Goal: Task Accomplishment & Management: Manage account settings

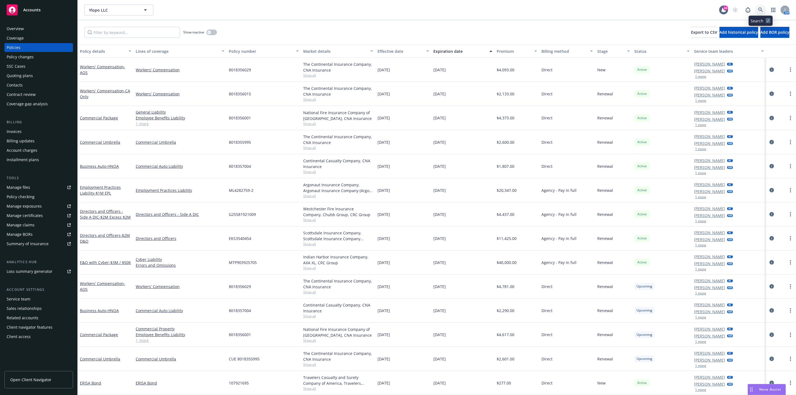
click at [760, 12] on icon at bounding box center [760, 9] width 5 height 5
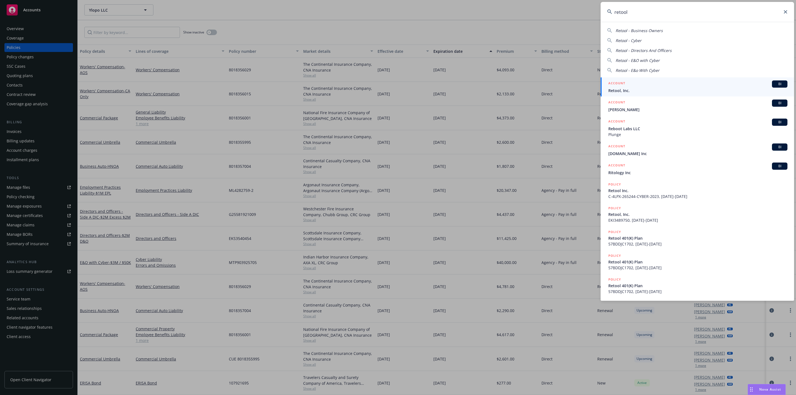
type input "retool"
click at [649, 93] on span "Retool, Inc." at bounding box center [697, 91] width 179 height 6
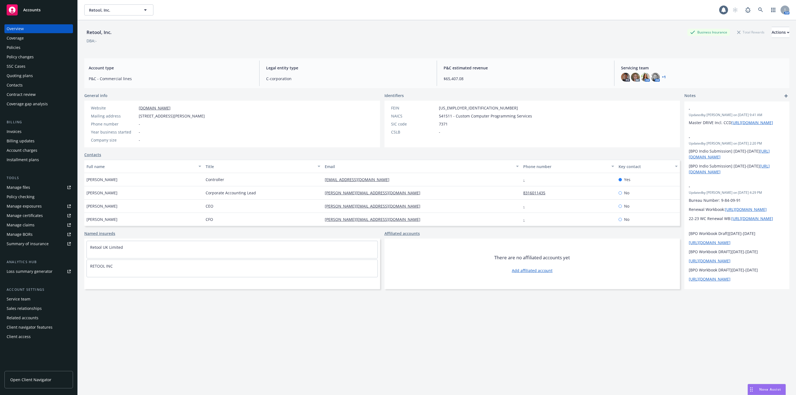
click at [36, 48] on div "Policies" at bounding box center [39, 47] width 64 height 9
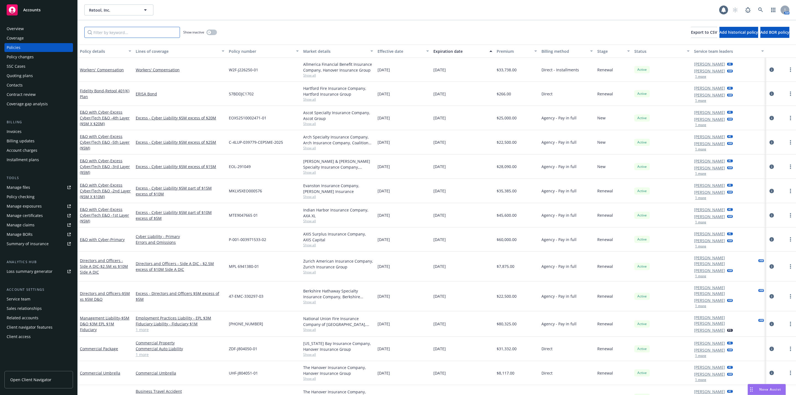
click at [127, 36] on input "Filter by keyword..." at bounding box center [132, 32] width 96 height 11
click at [27, 188] on div "Manage files" at bounding box center [18, 187] width 23 height 9
click at [132, 29] on input "Filter by keyword..." at bounding box center [132, 32] width 96 height 11
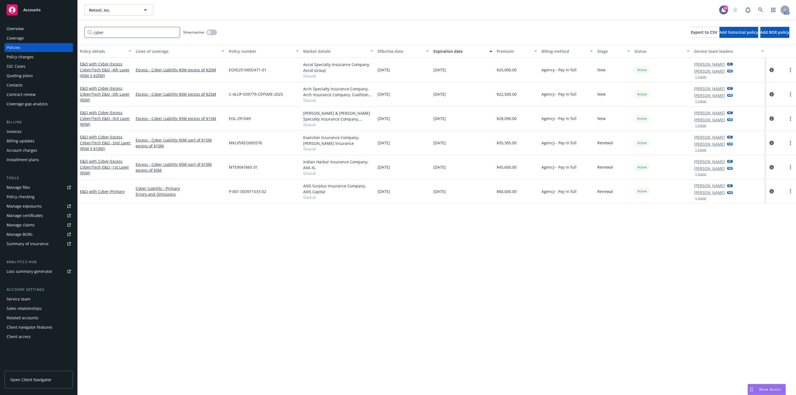
type input "cyber"
click at [212, 33] on button "button" at bounding box center [211, 33] width 11 height 6
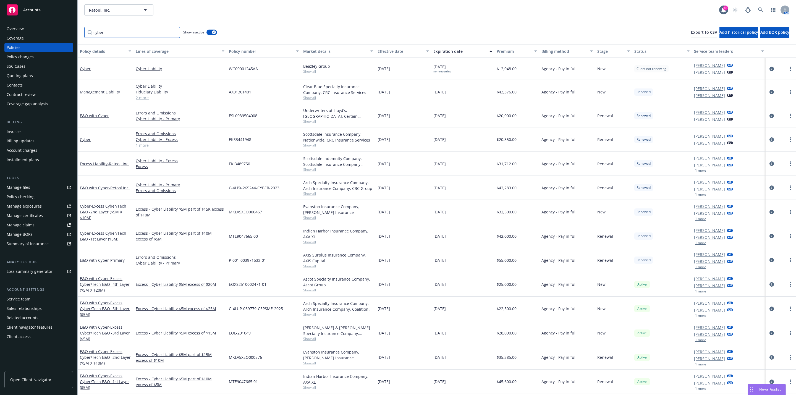
click at [148, 36] on input "cyber" at bounding box center [132, 32] width 96 height 11
click at [390, 53] on div "Effective date" at bounding box center [400, 51] width 45 height 6
click at [392, 50] on div "Effective date" at bounding box center [400, 51] width 45 height 6
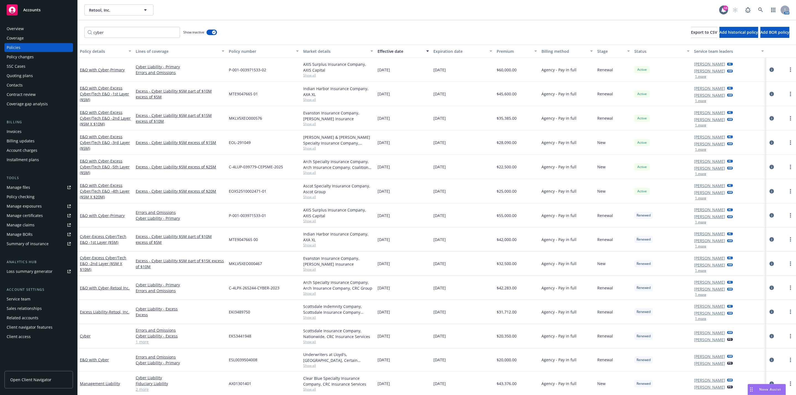
scroll to position [25, 0]
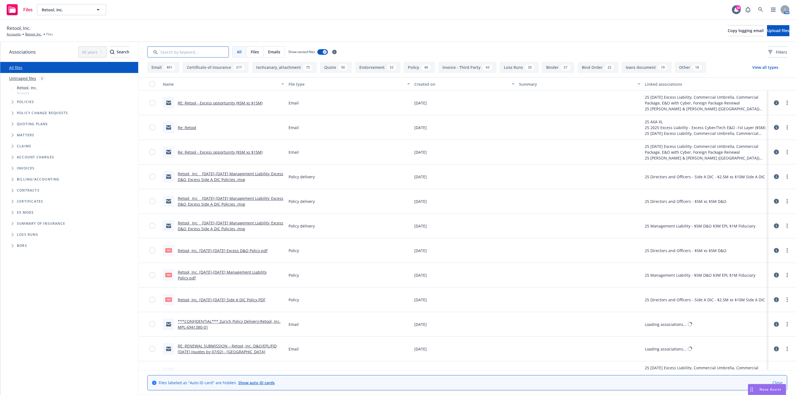
click at [192, 53] on input "Search by keyword..." at bounding box center [188, 51] width 82 height 11
click at [522, 68] on button "Loss Runs 35" at bounding box center [519, 67] width 39 height 11
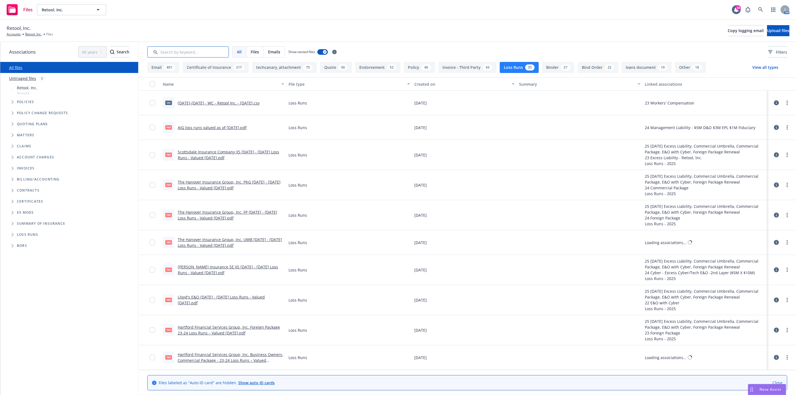
click at [195, 54] on input "Search by keyword..." at bounding box center [188, 51] width 82 height 11
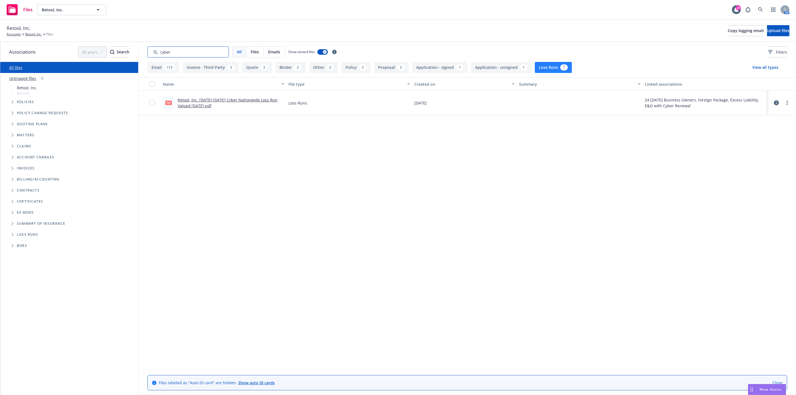
type input "cyber"
click at [210, 98] on link "Retool, Inc. 2022-2024 Cyber Nationwide Loss Run Valued 05-02-2024.pdf" at bounding box center [228, 102] width 100 height 11
click at [208, 99] on link "Retool, Inc. 2022-2024 Cyber Nationwide Loss Run Valued 05-02-2024.pdf" at bounding box center [228, 102] width 100 height 11
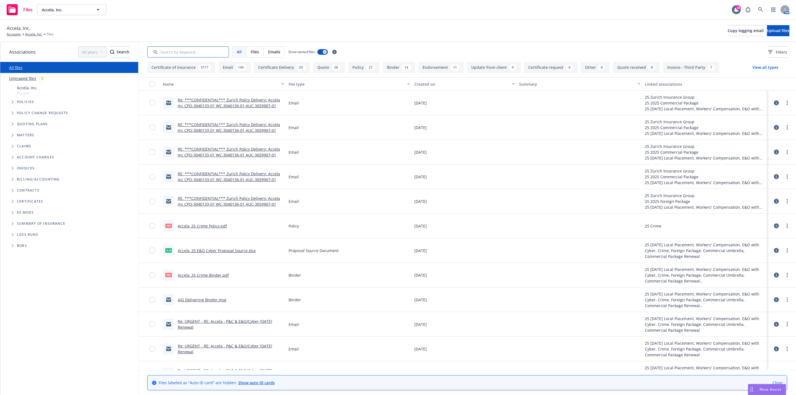
click at [200, 53] on input "Search by keyword..." at bounding box center [188, 51] width 82 height 11
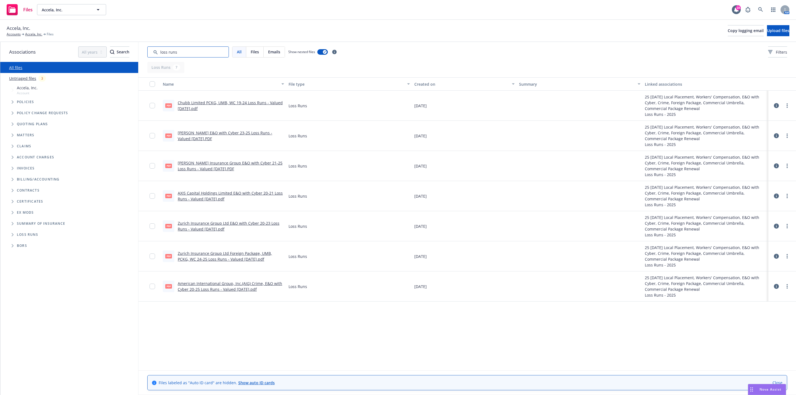
type input "loss runs"
click at [222, 198] on link "AXIS Capital Holdings Limited E&O with Cyber 20-21 Loss Runs - Valued 06-05-202…" at bounding box center [230, 195] width 105 height 11
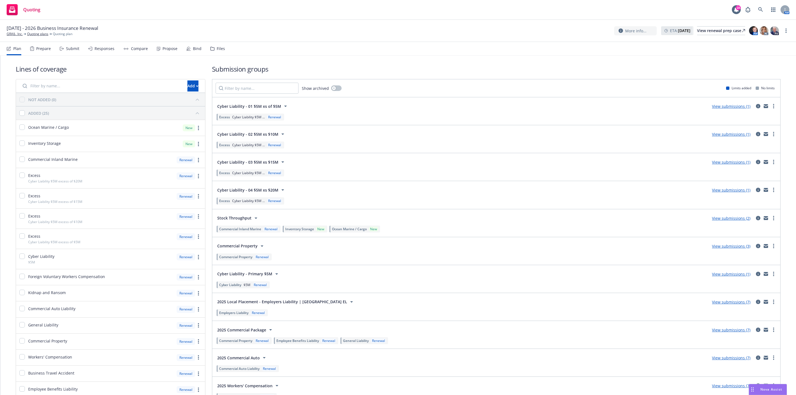
click at [722, 109] on link "View submissions (1)" at bounding box center [731, 106] width 38 height 5
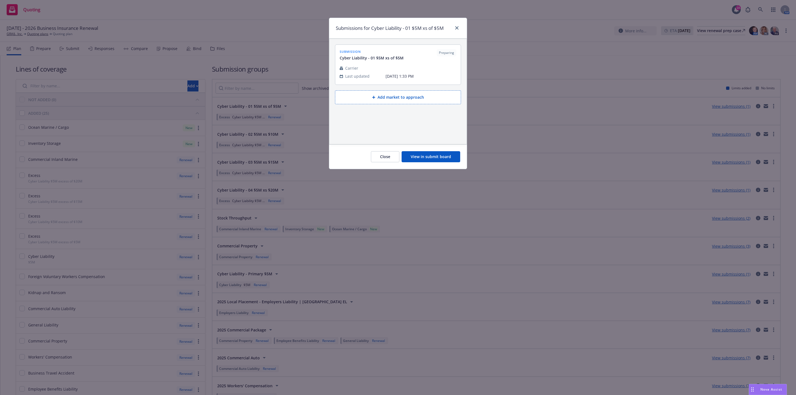
click at [428, 159] on button "View in submit board" at bounding box center [431, 156] width 59 height 11
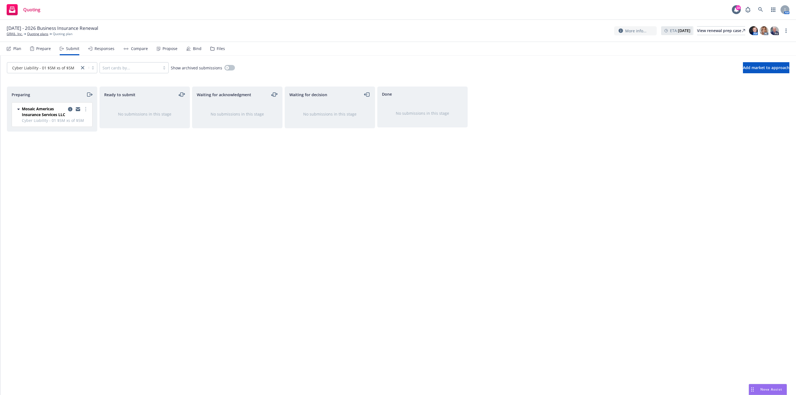
click at [87, 95] on icon "moveRight" at bounding box center [89, 94] width 6 height 7
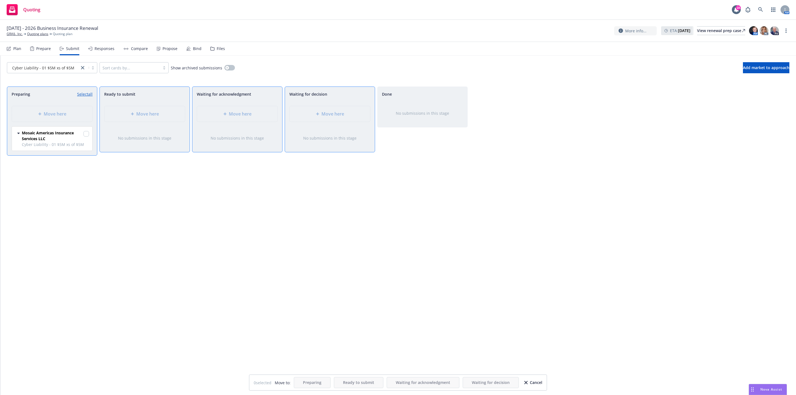
drag, startPoint x: 443, startPoint y: 221, endPoint x: 573, endPoint y: 192, distance: 133.2
click at [445, 221] on div "Done No submissions in this stage" at bounding box center [422, 234] width 90 height 297
click at [76, 92] on div "Preparing Select all" at bounding box center [52, 94] width 81 height 6
click at [121, 92] on span "Ready to submit" at bounding box center [119, 94] width 31 height 6
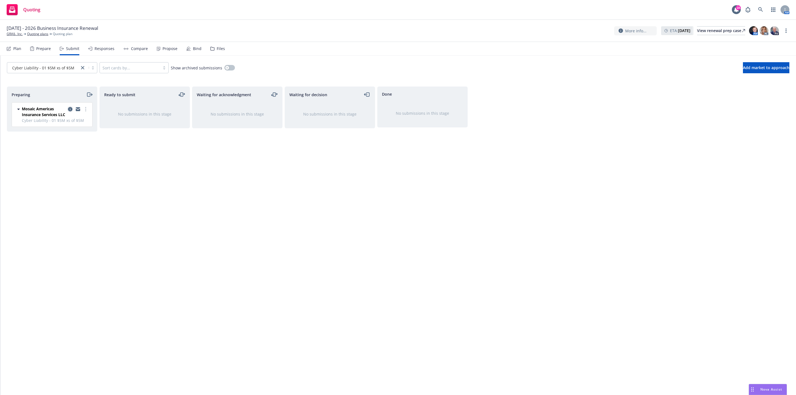
click at [70, 109] on icon "copy logging email" at bounding box center [70, 109] width 4 height 4
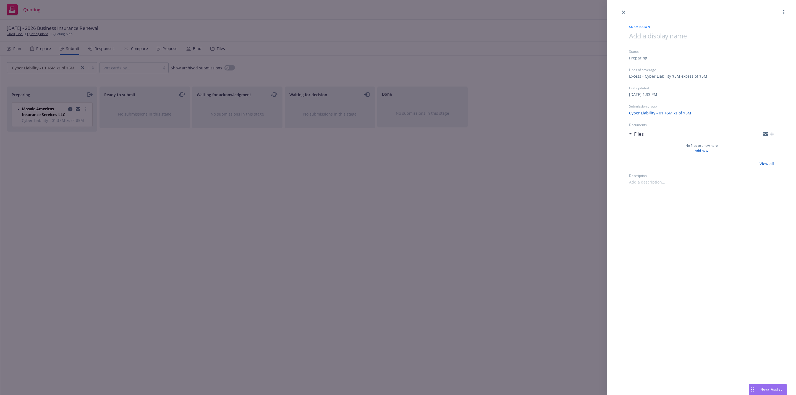
click at [307, 172] on div "Submission Status Preparing Lines of coverage Excess - Cyber Liability $5M exce…" at bounding box center [398, 197] width 796 height 395
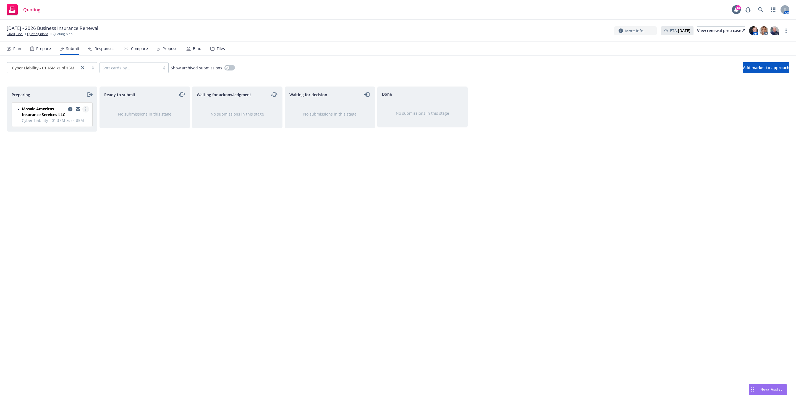
click at [85, 109] on link "more" at bounding box center [85, 109] width 7 height 7
click at [65, 155] on span "Add accepted decision" at bounding box center [60, 153] width 55 height 5
select select "12"
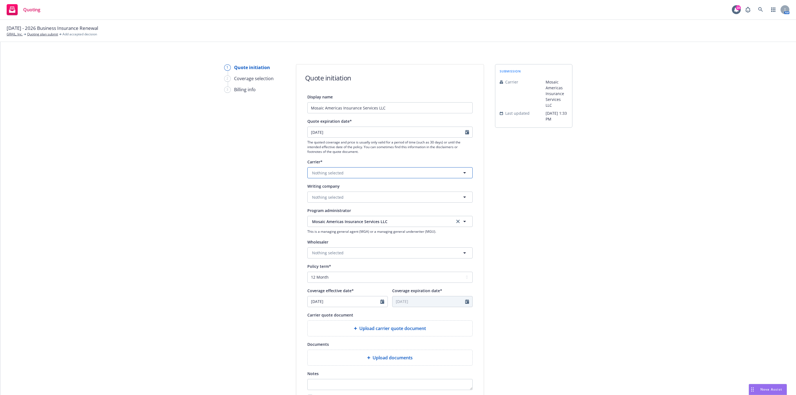
click at [332, 176] on button "Nothing selected" at bounding box center [389, 172] width 165 height 11
type input "m"
type input "llo"
click at [332, 192] on div "All Appointed carriers Non-appointed carriers" at bounding box center [390, 188] width 165 height 14
click at [331, 204] on strong "[PERSON_NAME] of [GEOGRAPHIC_DATA]" at bounding box center [351, 201] width 77 height 5
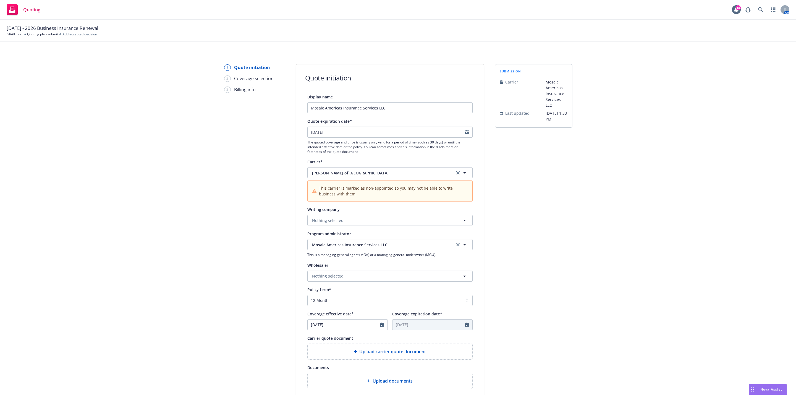
click at [526, 191] on div "submission Carrier Mosaic Americas Insurance Services LLC Last updated 8/28, 1:…" at bounding box center [533, 261] width 77 height 394
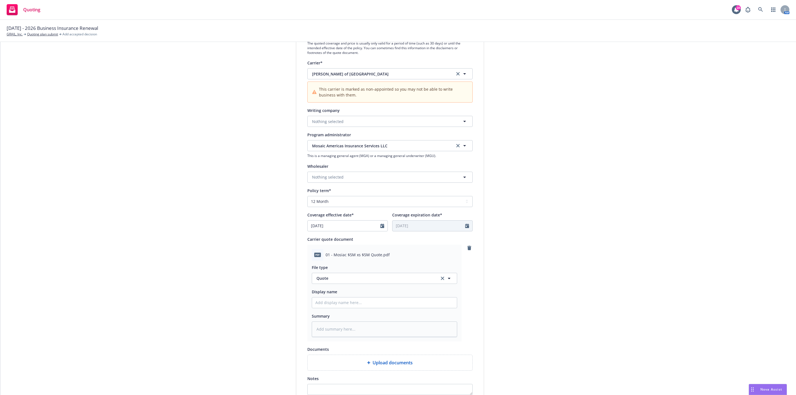
scroll to position [179, 0]
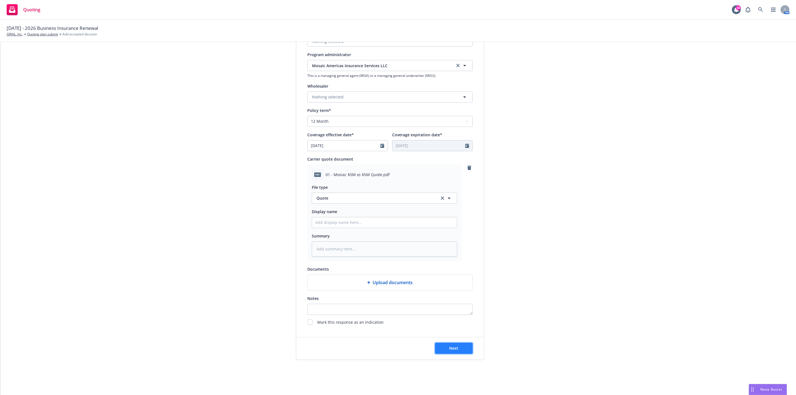
click at [452, 350] on span "Next" at bounding box center [453, 347] width 9 height 5
type textarea "x"
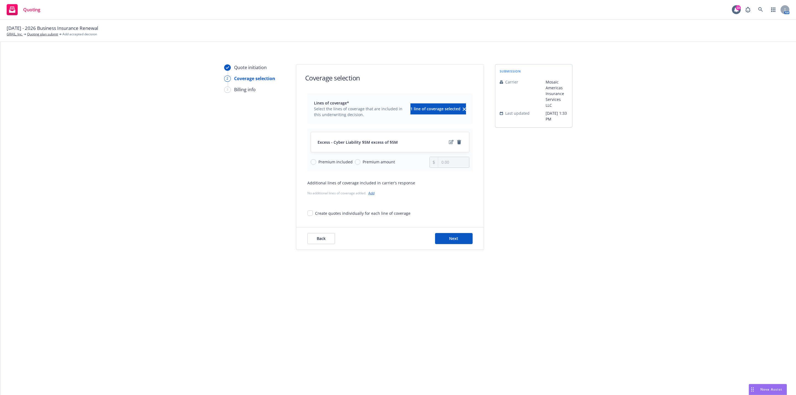
click at [380, 167] on div "Premium included Premium amount" at bounding box center [370, 162] width 119 height 11
click at [377, 164] on span "Premium amount" at bounding box center [379, 162] width 32 height 6
click at [360, 164] on input "Premium amount" at bounding box center [358, 162] width 6 height 6
radio input "true"
type input "0.00"
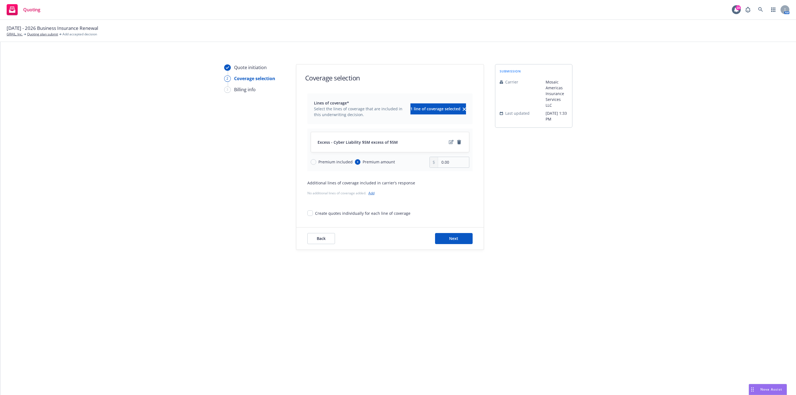
click at [371, 193] on link "Add" at bounding box center [371, 193] width 6 height 5
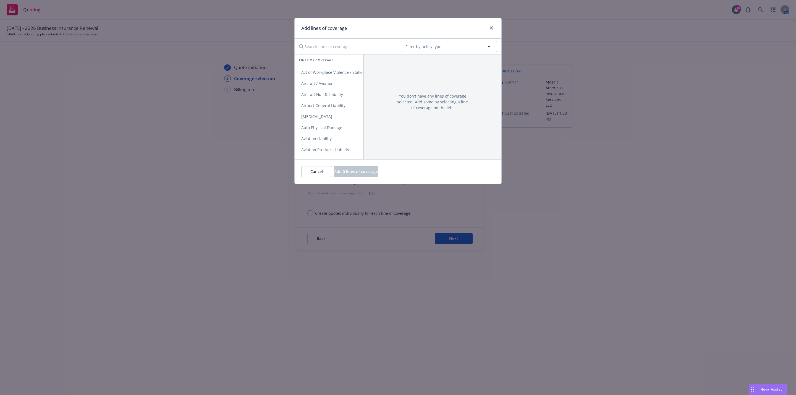
click at [367, 47] on input "Search lines of coverage..." at bounding box center [346, 46] width 101 height 11
type input "err"
click at [329, 75] on span "Errors and Omissions" at bounding box center [321, 72] width 53 height 5
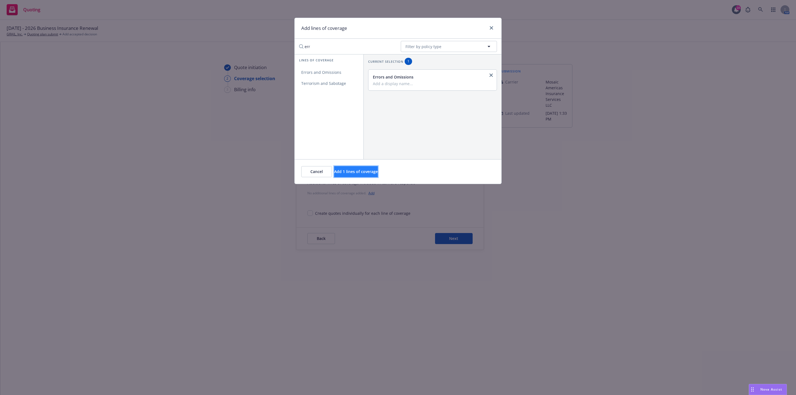
click at [375, 174] on span "Add 1 lines of coverage" at bounding box center [356, 171] width 44 height 5
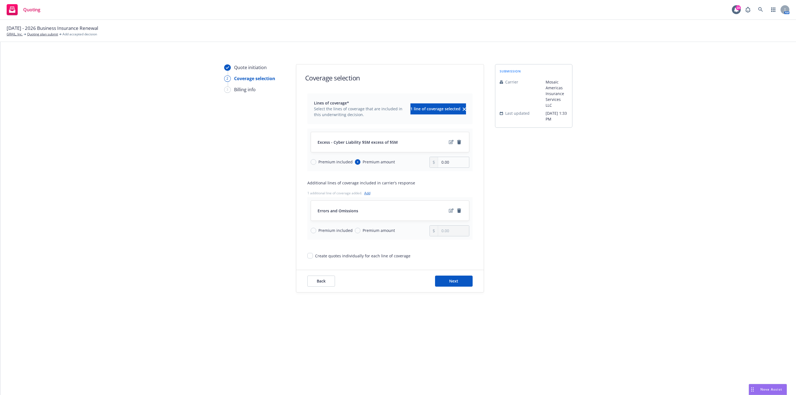
click at [325, 231] on span "Premium included" at bounding box center [335, 230] width 34 height 6
click at [316, 231] on input "Premium included" at bounding box center [314, 231] width 6 height 6
radio input "true"
click at [446, 161] on input "0.00" at bounding box center [453, 162] width 31 height 11
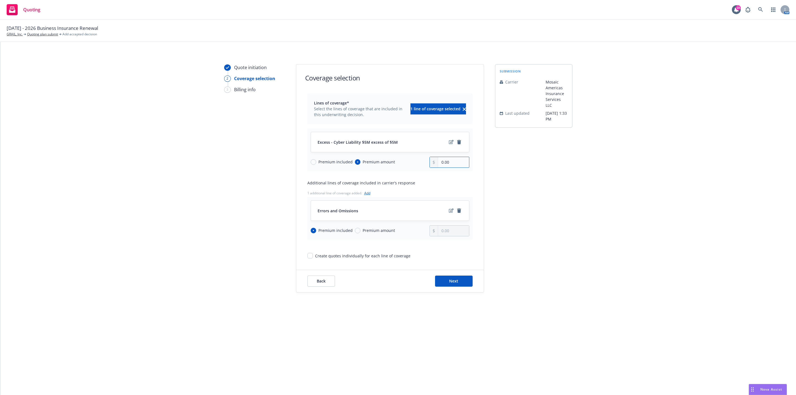
paste input "35,00"
type input "35,000.00"
click at [534, 188] on div "submission Carrier Mosaic Americas Insurance Services LLC Last updated 8/28, 1:…" at bounding box center [533, 178] width 77 height 228
click at [455, 284] on span "Next" at bounding box center [453, 280] width 9 height 5
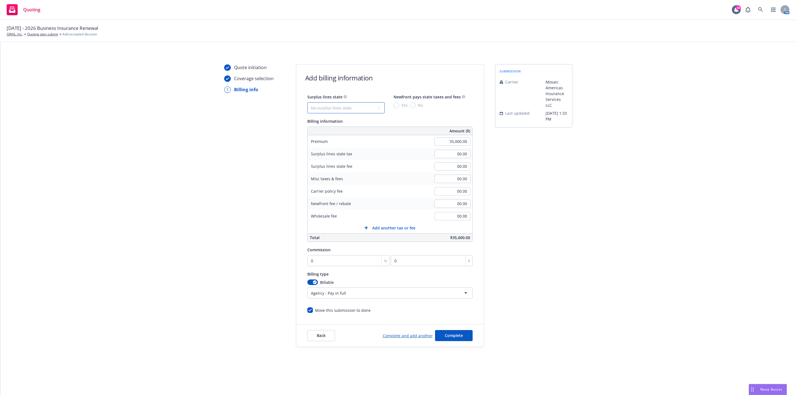
click at [349, 109] on select "No surplus lines state [US_STATE] [US_STATE] [US_STATE] [US_STATE] [US_STATE] […" at bounding box center [345, 107] width 77 height 11
select select "CA"
click at [307, 102] on select "No surplus lines state [US_STATE] [US_STATE] [US_STATE] [US_STATE] [US_STATE] […" at bounding box center [345, 107] width 77 height 11
type input "1,050.00"
type input "63.00"
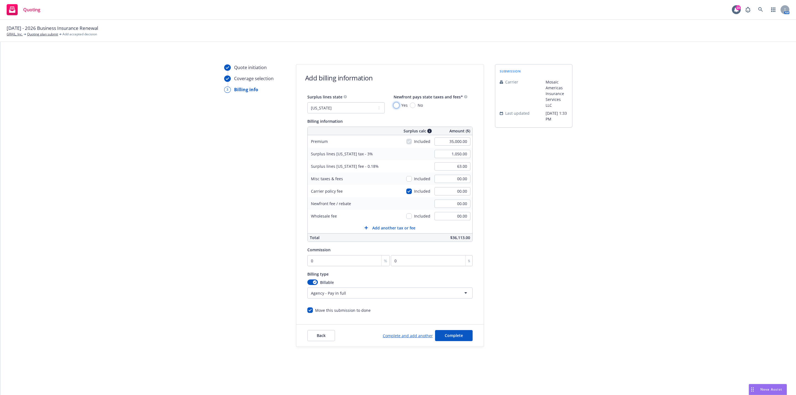
click at [397, 106] on input "Yes" at bounding box center [397, 106] width 6 height 6
radio input "true"
click at [536, 177] on div "submission Carrier Mosaic Americas Insurance Services LLC Last updated 8/28, 1:…" at bounding box center [533, 205] width 77 height 283
click at [337, 253] on div "Commission" at bounding box center [389, 249] width 165 height 7
click at [337, 264] on input "0" at bounding box center [348, 260] width 83 height 11
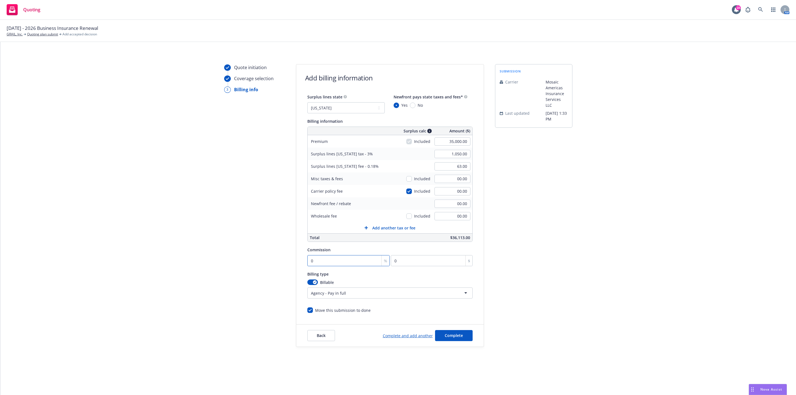
click at [337, 264] on input "0" at bounding box center [348, 260] width 83 height 11
type input "2"
type input "700"
type input "20"
type input "7000"
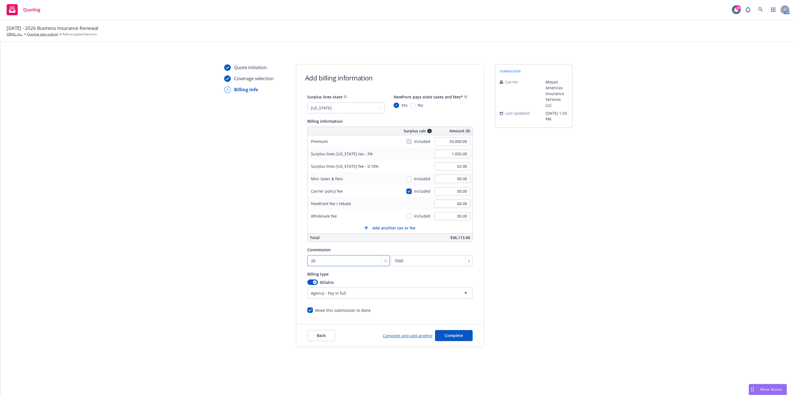
type input "20"
click at [577, 199] on div "Quote initiation Coverage selection 3 Billing info Add billing information Surp…" at bounding box center [398, 205] width 782 height 283
click at [450, 334] on span "Complete" at bounding box center [454, 335] width 18 height 5
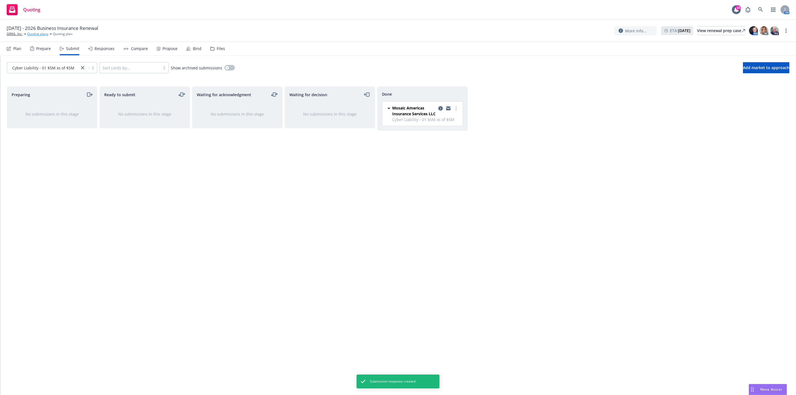
click at [42, 33] on link "Quoting plans" at bounding box center [37, 34] width 21 height 5
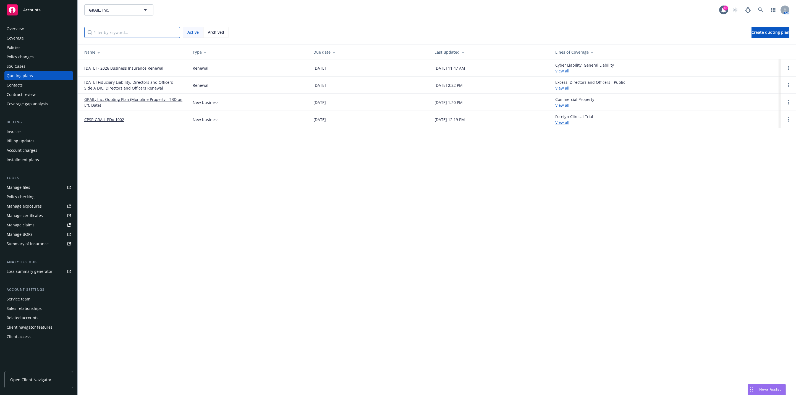
click at [129, 33] on input "Filter by keyword..." at bounding box center [132, 32] width 96 height 11
click at [134, 66] on link "[DATE] - 2026 Business Insurance Renewal" at bounding box center [123, 68] width 79 height 6
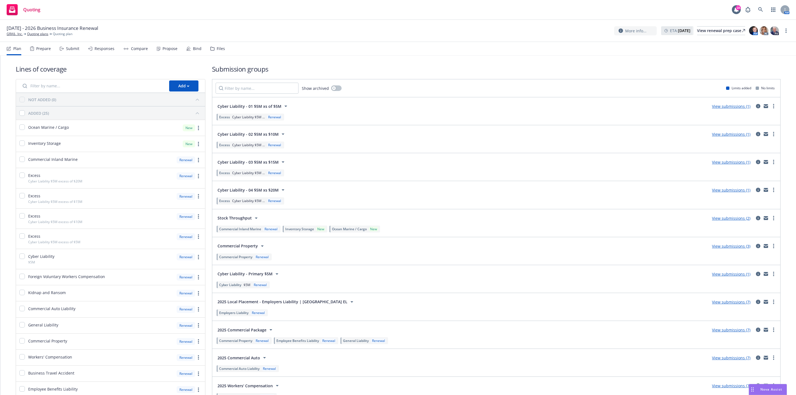
click at [721, 279] on div "Cyber Liability - Primary $5M View submissions (1)" at bounding box center [496, 273] width 561 height 11
click at [721, 276] on link "View submissions (1)" at bounding box center [731, 273] width 38 height 5
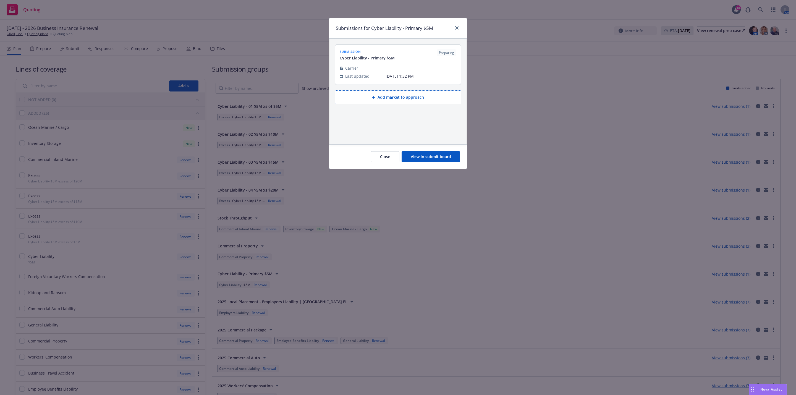
click at [442, 156] on button "View in submit board" at bounding box center [431, 156] width 59 height 11
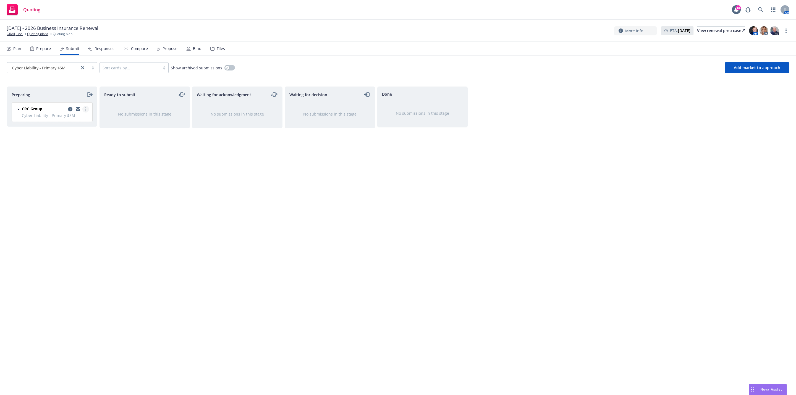
click at [86, 110] on link "more" at bounding box center [85, 109] width 7 height 7
click at [64, 154] on span "Add accepted decision" at bounding box center [60, 153] width 55 height 5
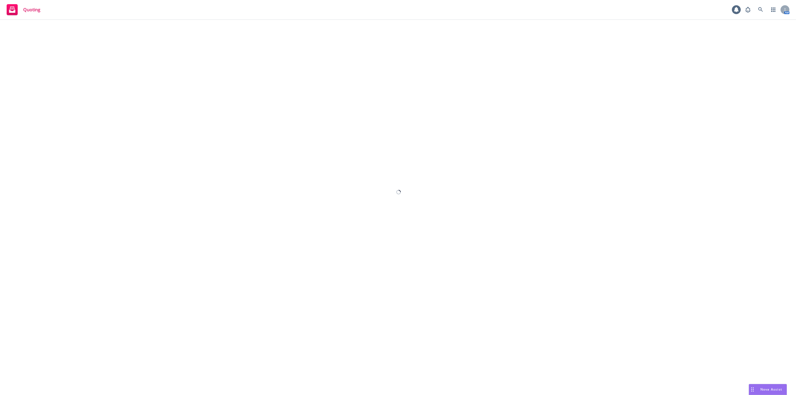
select select "12"
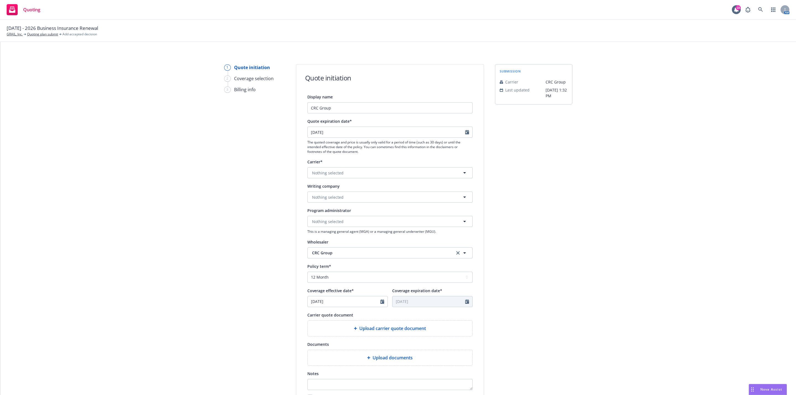
click at [415, 231] on span "This is a managing general agent (MGA) or a managing general underwriter (MGU)." at bounding box center [389, 231] width 165 height 5
click at [414, 227] on div "Nothing selected This is a managing general agent (MGA) or a managing general u…" at bounding box center [389, 225] width 165 height 18
click at [410, 219] on button "Nothing selected" at bounding box center [389, 221] width 165 height 11
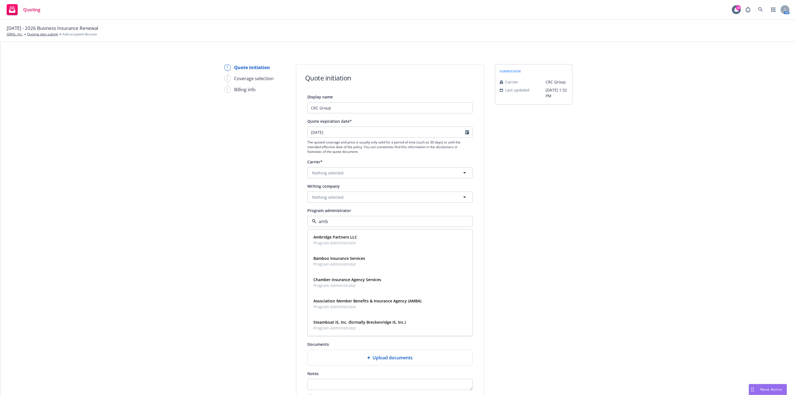
type input "ambr"
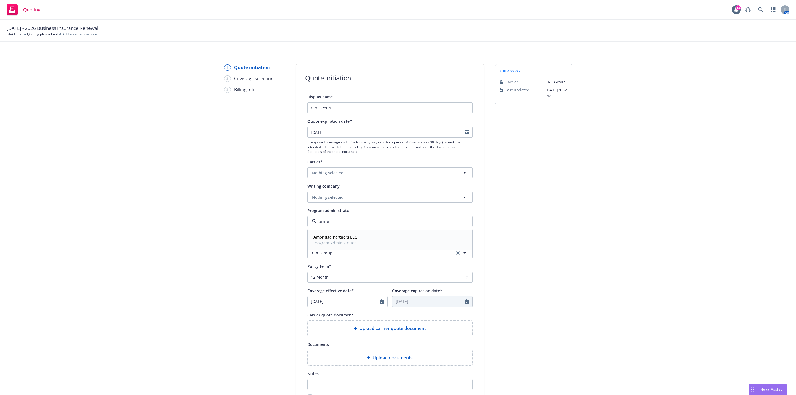
click at [386, 238] on div "Ambridge Partners LLC Program Administrator" at bounding box center [390, 240] width 158 height 14
click at [366, 198] on button "Nothing selected" at bounding box center [389, 197] width 165 height 11
type input "admiral"
click at [342, 192] on button "Nothing selected" at bounding box center [389, 197] width 165 height 11
click at [343, 173] on button "Nothing selected" at bounding box center [389, 172] width 165 height 11
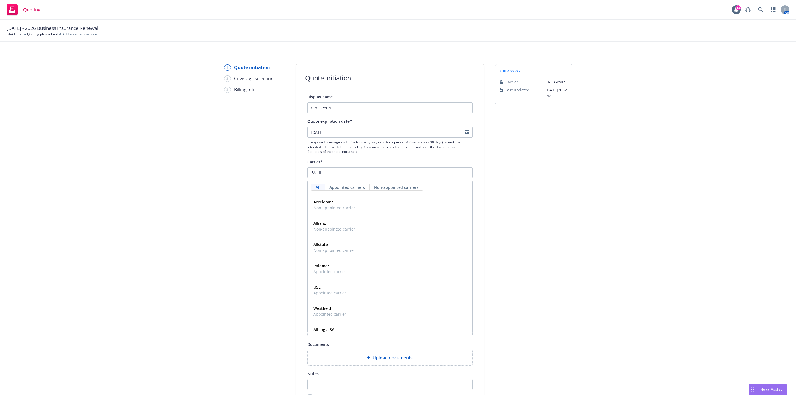
type input "llo"
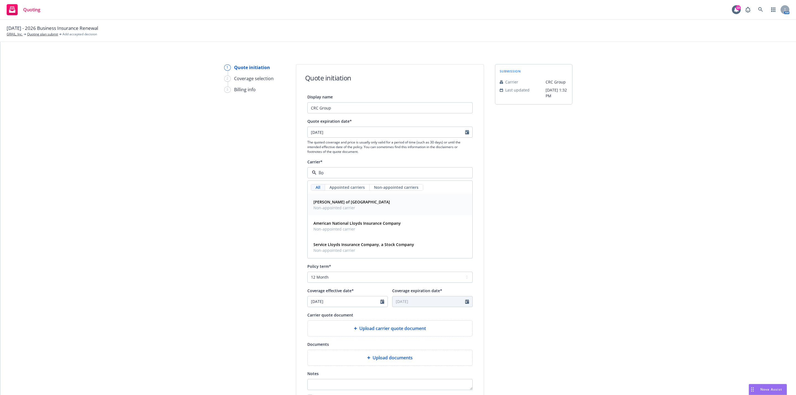
click at [349, 206] on span "Non-appointed carrier" at bounding box center [351, 208] width 77 height 6
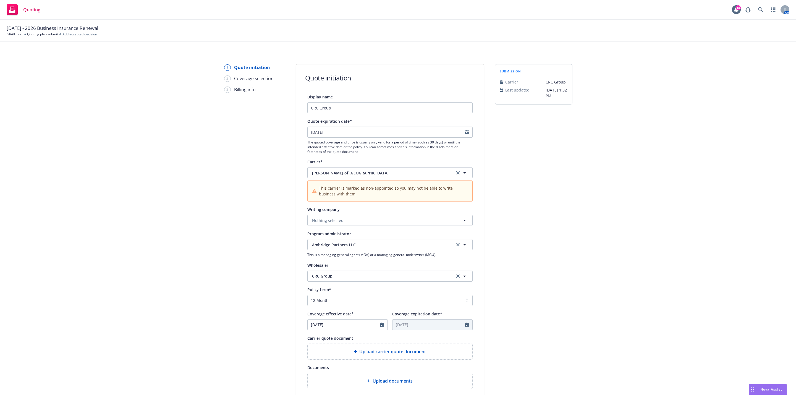
click at [550, 217] on div "submission Carrier CRC Group Last updated 8/28, 1:32 PM" at bounding box center [533, 261] width 77 height 394
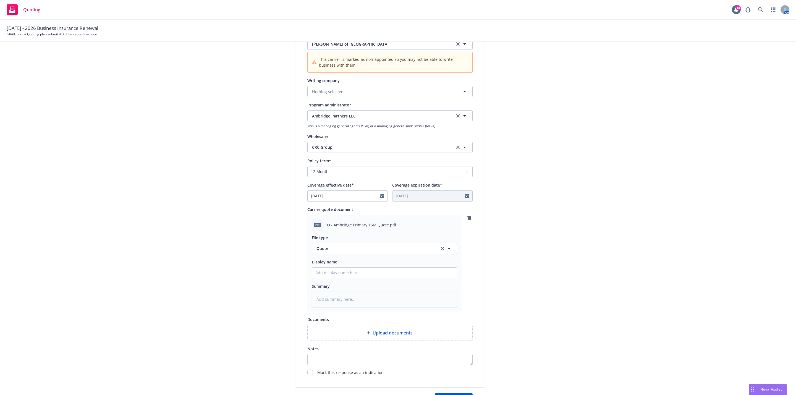
scroll to position [179, 0]
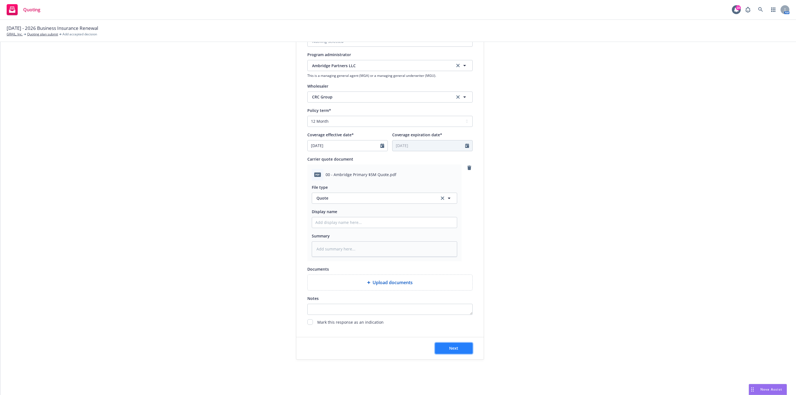
click at [458, 343] on button "Next" at bounding box center [454, 348] width 38 height 11
type textarea "x"
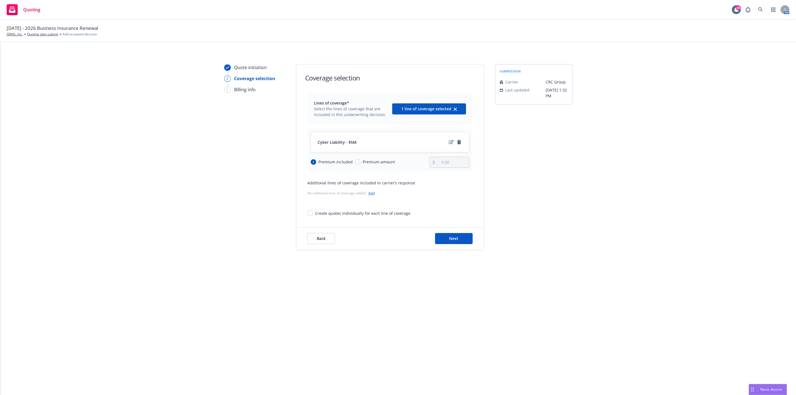
click at [378, 163] on span "Premium amount" at bounding box center [379, 162] width 32 height 6
click at [360, 163] on input "Premium amount" at bounding box center [358, 162] width 6 height 6
radio input "true"
radio input "false"
type input "0.00"
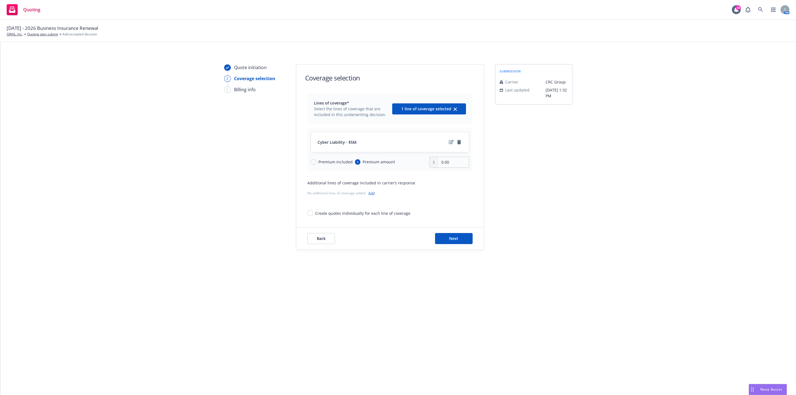
click at [371, 193] on link "Add" at bounding box center [371, 193] width 6 height 5
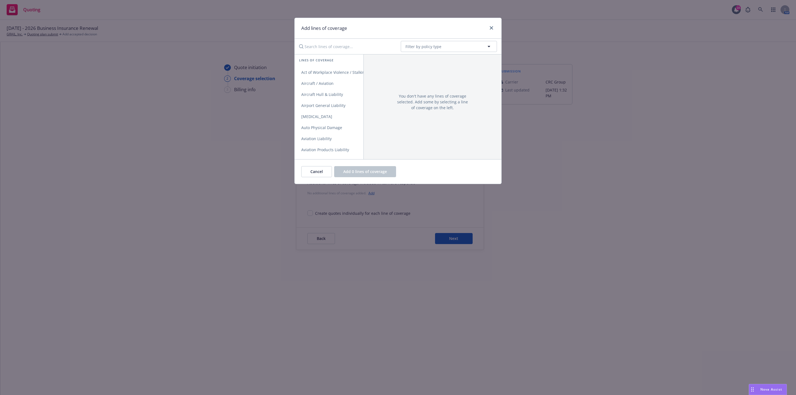
click at [335, 48] on div "Add lines of coverage No readable name Filter by policy type Lines of coverage …" at bounding box center [397, 101] width 207 height 166
click at [332, 43] on input "Search lines of coverage..." at bounding box center [346, 46] width 101 height 11
type input "err"
click at [334, 74] on span "Errors and Omissions" at bounding box center [321, 72] width 53 height 5
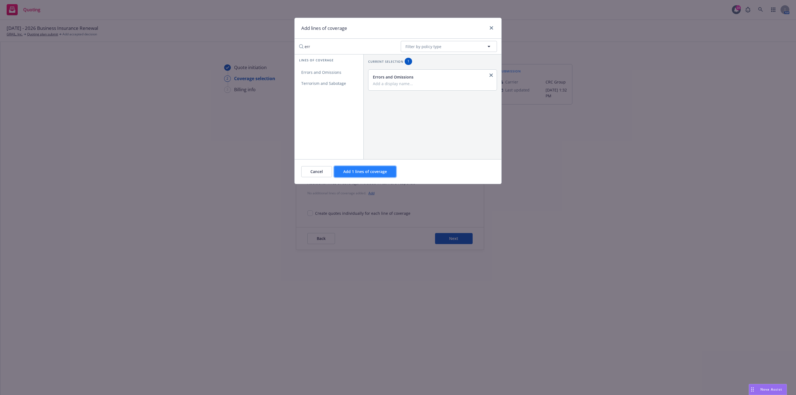
click at [376, 173] on span "Add 1 lines of coverage" at bounding box center [365, 171] width 44 height 5
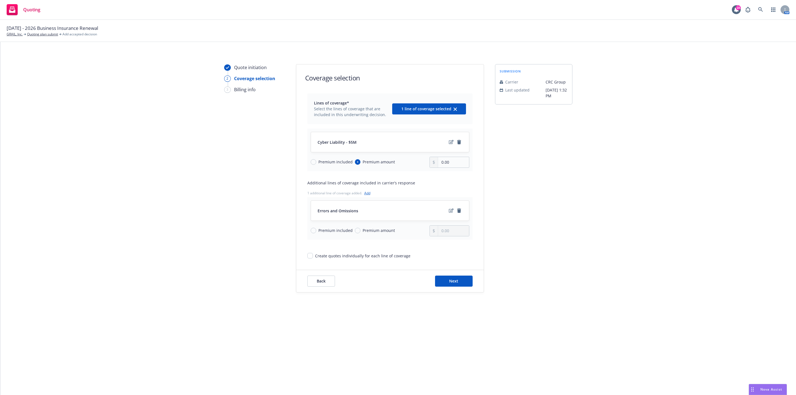
click at [327, 230] on span "Premium included" at bounding box center [335, 230] width 34 height 6
click at [316, 230] on input "Premium included" at bounding box center [314, 231] width 6 height 6
radio input "true"
click at [453, 163] on input "0.00" at bounding box center [453, 162] width 31 height 11
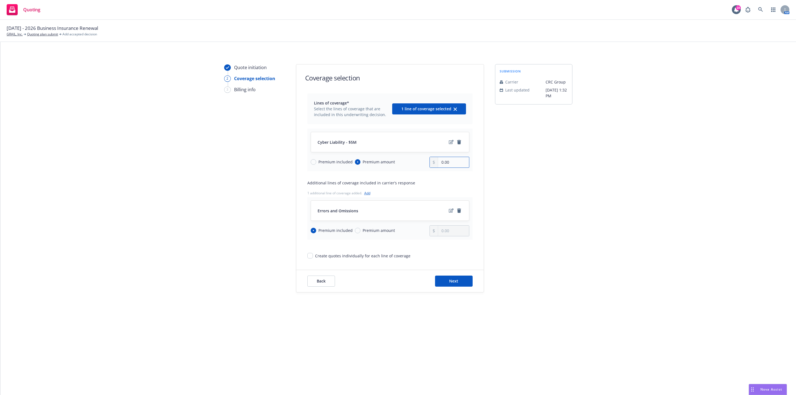
paste input "3,793"
type input "37,933.00"
click at [465, 281] on button "Next" at bounding box center [454, 281] width 38 height 11
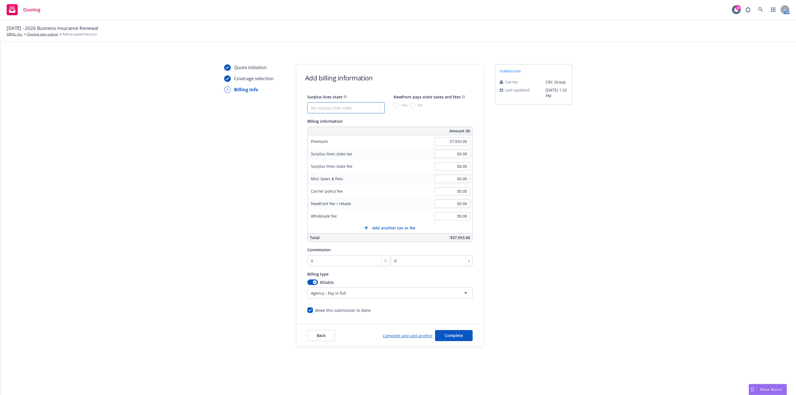
click at [353, 109] on select "No surplus lines state [US_STATE] [US_STATE] [US_STATE] [US_STATE] [US_STATE] […" at bounding box center [345, 107] width 77 height 11
select select "CA"
click at [307, 102] on select "No surplus lines state [US_STATE] [US_STATE] [US_STATE] [US_STATE] [US_STATE] […" at bounding box center [345, 107] width 77 height 11
type input "1,137.99"
type input "68.28"
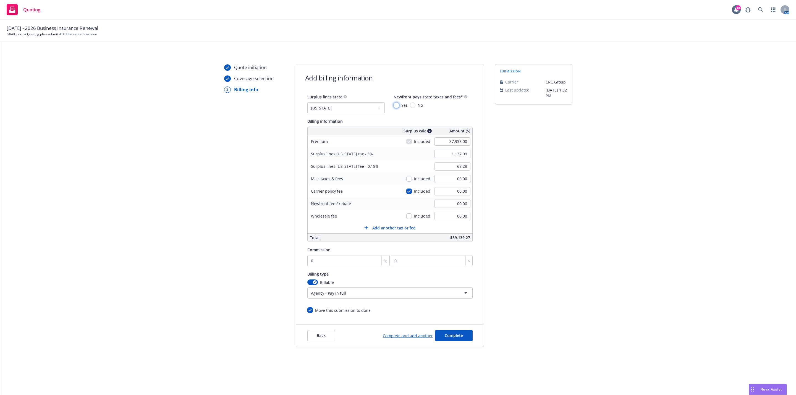
drag, startPoint x: 396, startPoint y: 105, endPoint x: 366, endPoint y: 123, distance: 34.6
click at [397, 106] on input "Yes" at bounding box center [397, 106] width 6 height 6
radio input "true"
click at [462, 217] on input "00.00" at bounding box center [452, 216] width 36 height 8
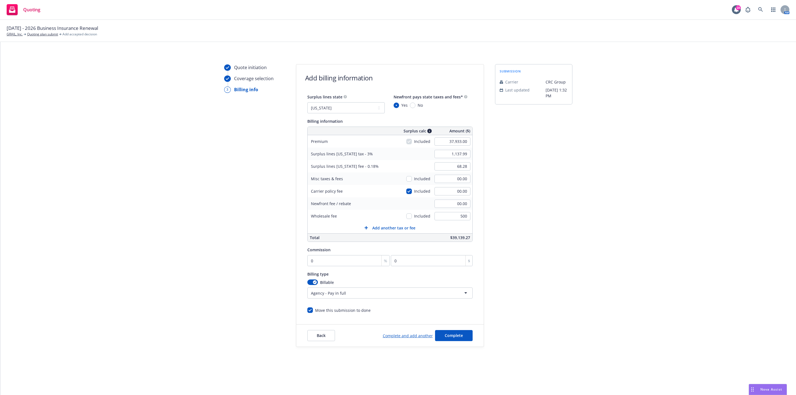
type input "500.00"
click at [498, 225] on div "submission Carrier CRC Group Last updated 8/28, 1:32 PM" at bounding box center [533, 205] width 77 height 283
click at [461, 211] on div "500.00" at bounding box center [452, 216] width 40 height 12
click at [458, 219] on input "500.00" at bounding box center [452, 216] width 36 height 8
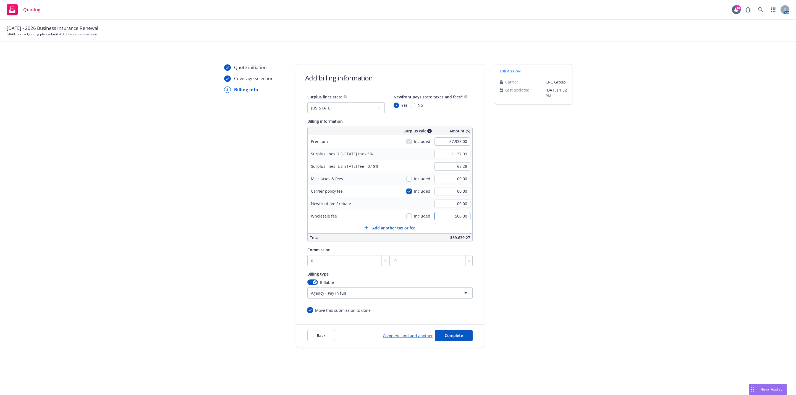
click at [458, 219] on input "500.00" at bounding box center [452, 216] width 36 height 8
type input "00.00"
drag, startPoint x: 535, startPoint y: 169, endPoint x: 528, endPoint y: 173, distance: 8.2
click at [533, 169] on div "submission Carrier CRC Group Last updated 8/28, 1:32 PM" at bounding box center [533, 205] width 77 height 283
click at [450, 188] on input "00.00" at bounding box center [452, 191] width 36 height 8
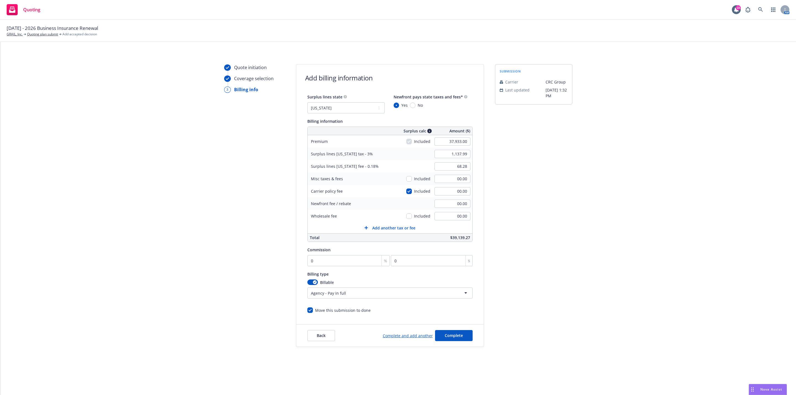
click at [499, 198] on div "submission Carrier CRC Group Last updated 8/28, 1:32 PM" at bounding box center [533, 205] width 77 height 283
click at [463, 194] on input "00.00" at bounding box center [452, 191] width 36 height 8
type input "500"
type input "1,152.99"
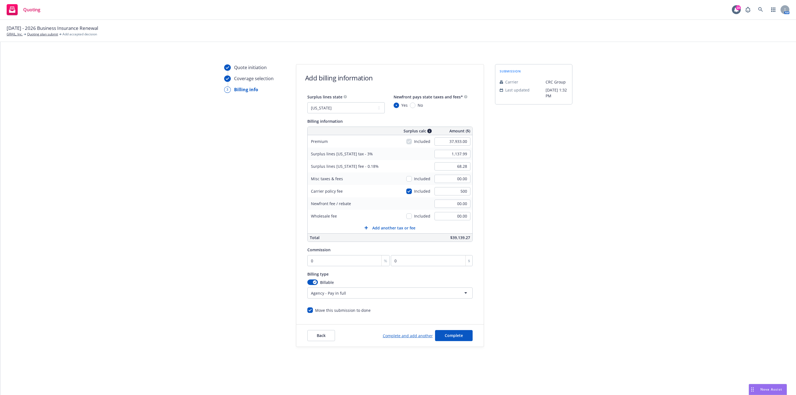
type input "69.18"
type input "500.00"
click at [511, 201] on div "submission Carrier CRC Group Last updated 8/28, 1:32 PM" at bounding box center [533, 205] width 77 height 283
click at [327, 267] on div "Surplus lines state No surplus lines state Alaska Alabama Arkansas Arizona Cali…" at bounding box center [389, 203] width 165 height 220
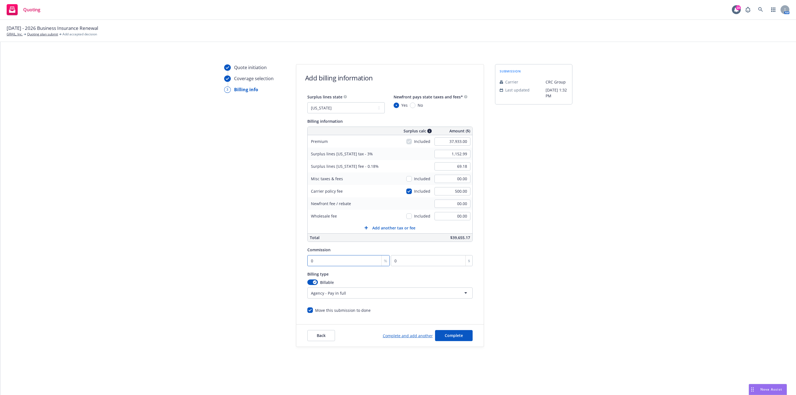
click at [327, 266] on input "0" at bounding box center [348, 260] width 83 height 11
type input "1"
type input "379.33"
type input "12"
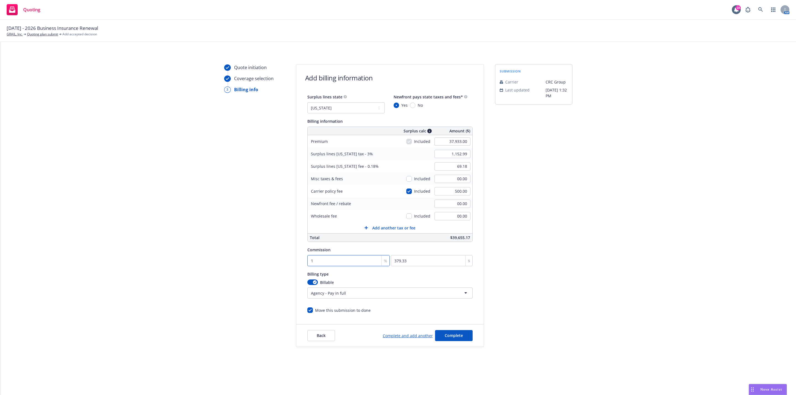
type input "4551.96"
type input "12"
click at [513, 264] on div "submission Carrier CRC Group Last updated 8/28, 1:32 PM" at bounding box center [533, 205] width 77 height 283
click at [589, 303] on div "Quote initiation Coverage selection 3 Billing info Add billing information Surp…" at bounding box center [398, 205] width 782 height 283
click at [465, 335] on button "Complete" at bounding box center [454, 335] width 38 height 11
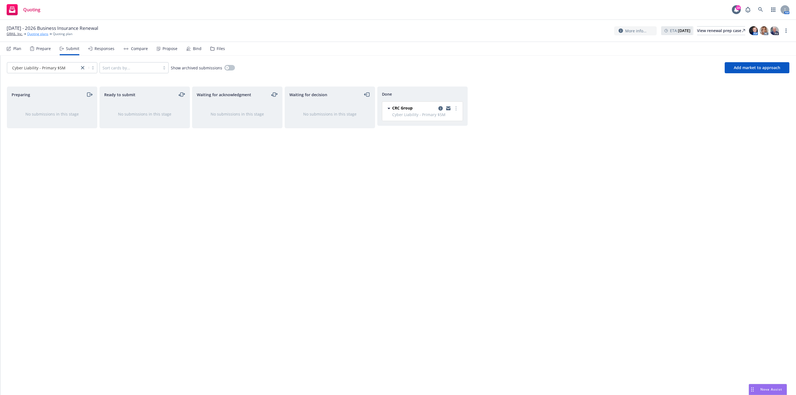
click at [43, 33] on link "Quoting plans" at bounding box center [37, 34] width 21 height 5
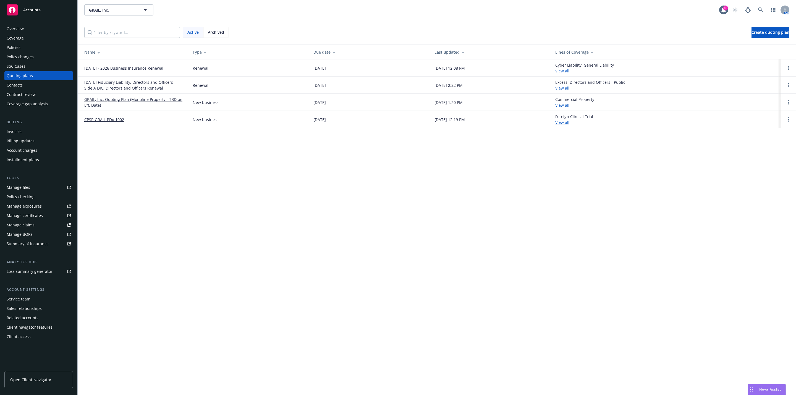
click at [120, 68] on link "[DATE] - 2026 Business Insurance Renewal" at bounding box center [123, 68] width 79 height 6
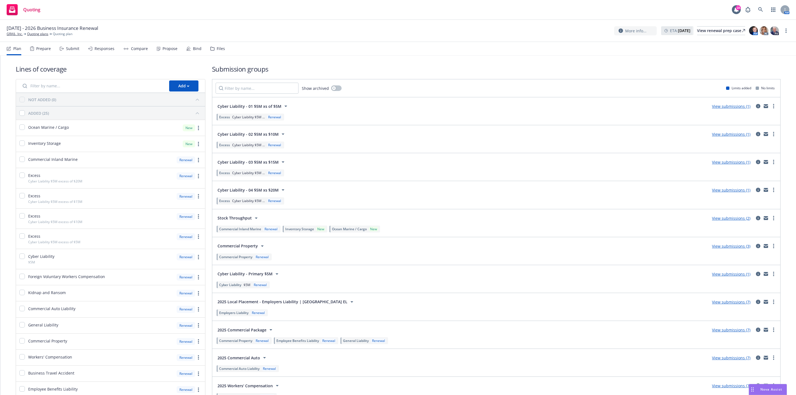
click at [719, 135] on link "View submissions (1)" at bounding box center [731, 134] width 38 height 5
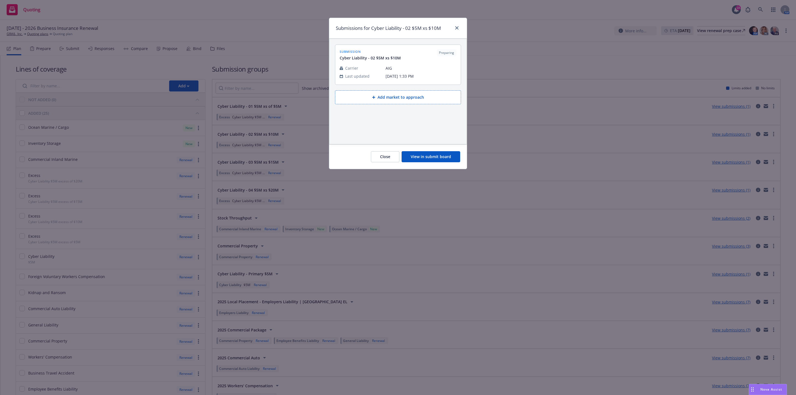
click at [451, 159] on button "View in submit board" at bounding box center [431, 156] width 59 height 11
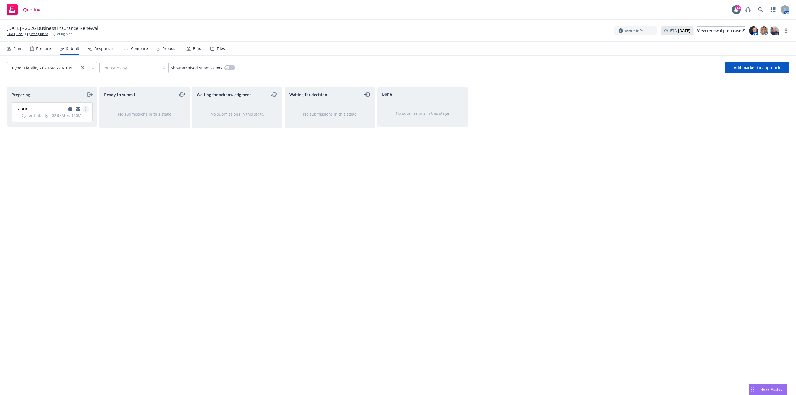
click at [85, 110] on icon "more" at bounding box center [85, 109] width 1 height 4
click at [72, 153] on span "Add accepted decision" at bounding box center [60, 153] width 55 height 5
select select "12"
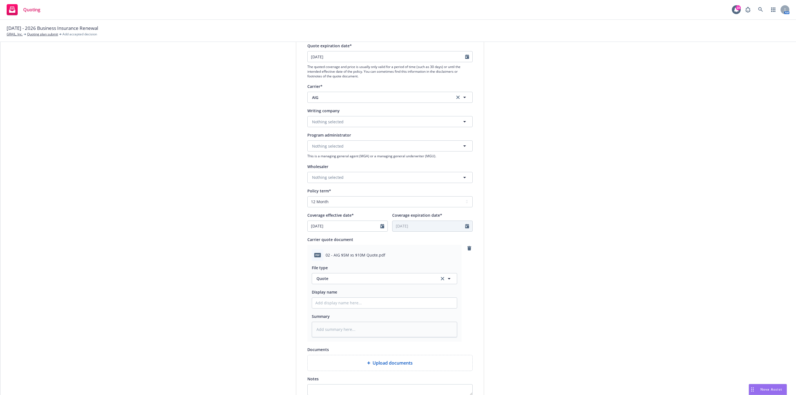
scroll to position [156, 0]
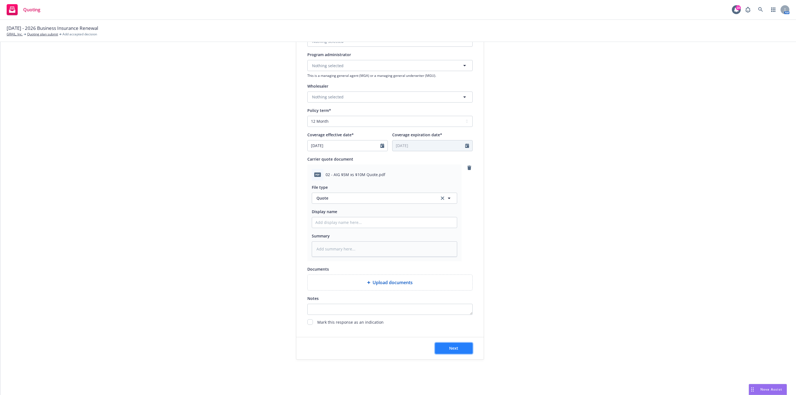
click at [457, 348] on button "Next" at bounding box center [454, 348] width 38 height 11
type textarea "x"
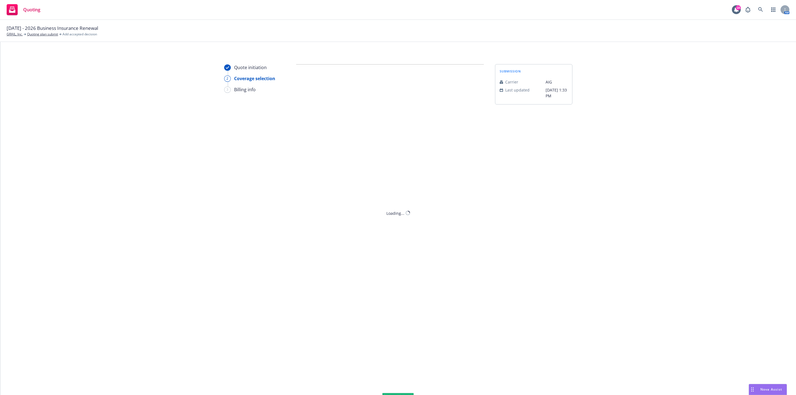
scroll to position [0, 0]
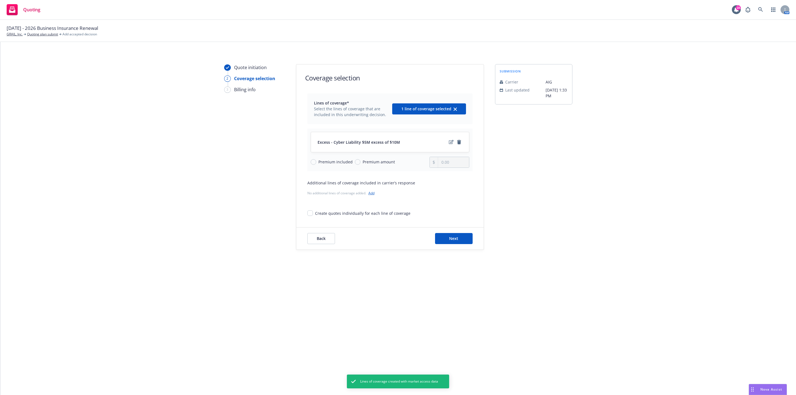
drag, startPoint x: 373, startPoint y: 164, endPoint x: 371, endPoint y: 179, distance: 15.3
click at [373, 164] on span "Premium amount" at bounding box center [379, 162] width 32 height 6
click at [360, 164] on input "Premium amount" at bounding box center [358, 162] width 6 height 6
radio input "true"
type input "0.00"
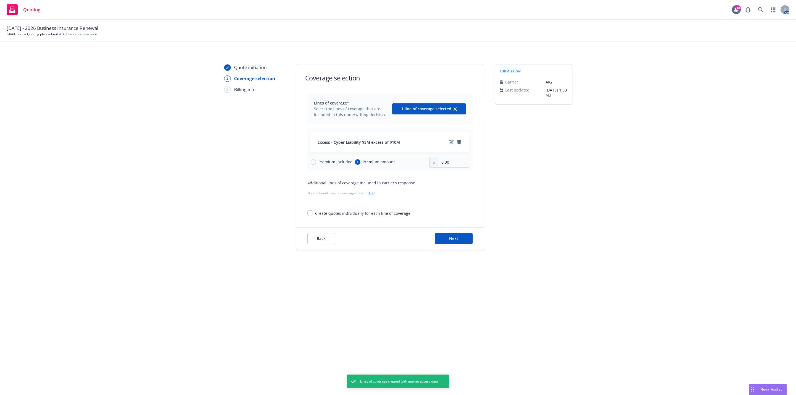
click at [371, 195] on link "Add" at bounding box center [371, 193] width 6 height 5
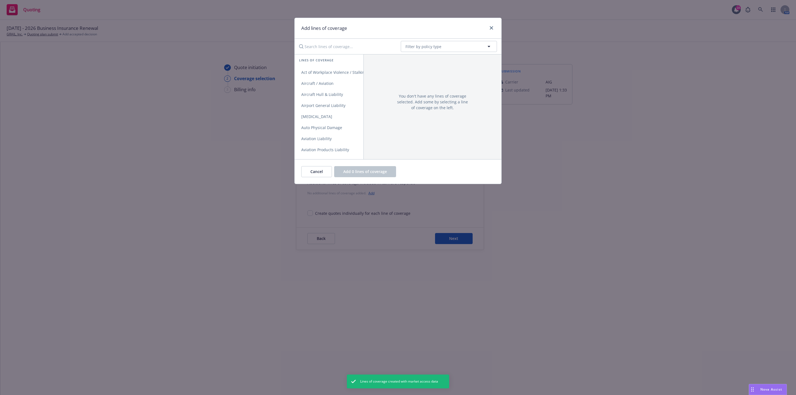
click at [327, 41] on input "Search lines of coverage..." at bounding box center [346, 46] width 101 height 11
type input "err"
click at [336, 70] on link "Errors and Omissions" at bounding box center [329, 72] width 69 height 11
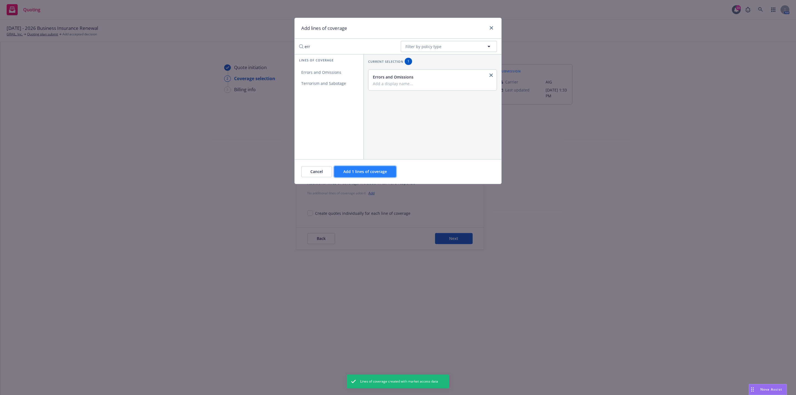
click at [374, 173] on span "Add 1 lines of coverage" at bounding box center [365, 171] width 44 height 5
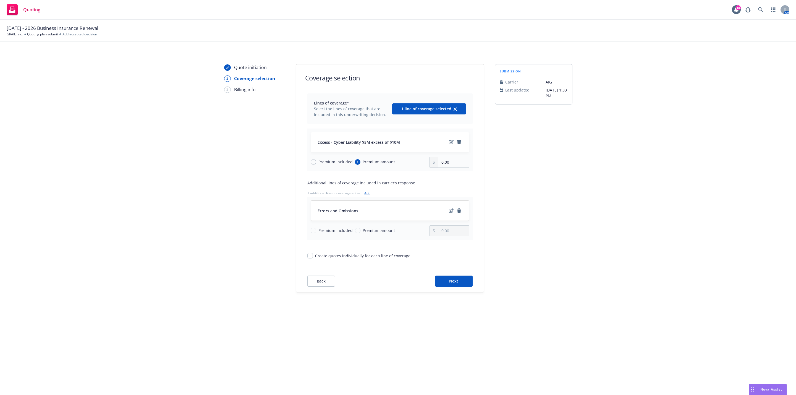
click at [329, 235] on div "Premium included Premium amount" at bounding box center [370, 230] width 119 height 11
click at [329, 233] on span "Premium included" at bounding box center [335, 230] width 34 height 6
click at [316, 233] on input "Premium included" at bounding box center [314, 231] width 6 height 6
radio input "true"
click at [473, 165] on div "Lines of coverage* Select the lines of coverage that are included in this under…" at bounding box center [389, 175] width 187 height 165
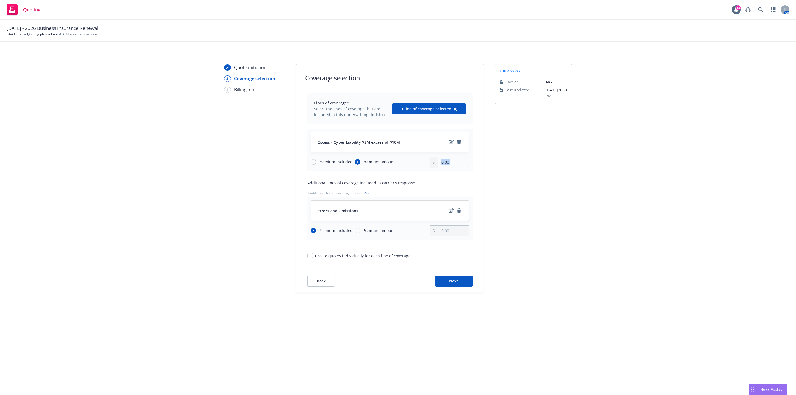
click at [473, 165] on div "Lines of coverage* Select the lines of coverage that are included in this under…" at bounding box center [389, 175] width 187 height 165
click at [457, 162] on input "0.00" at bounding box center [453, 162] width 31 height 11
type input "32,110.00"
click at [560, 189] on div "submission Carrier AIG Last updated 8/28, 1:33 PM" at bounding box center [533, 178] width 77 height 228
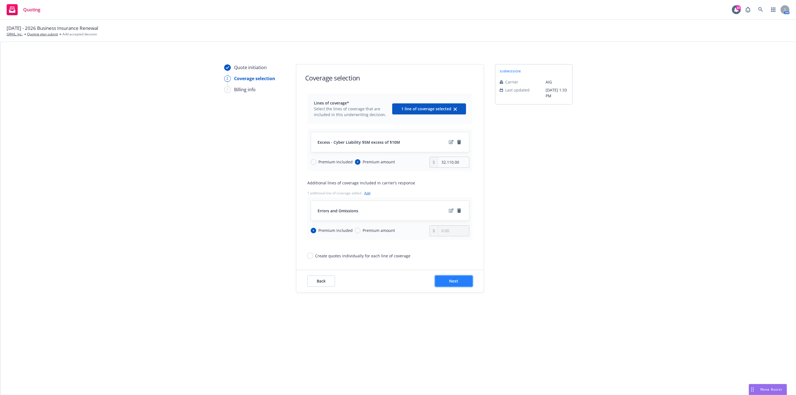
click at [451, 283] on span "Next" at bounding box center [453, 280] width 9 height 5
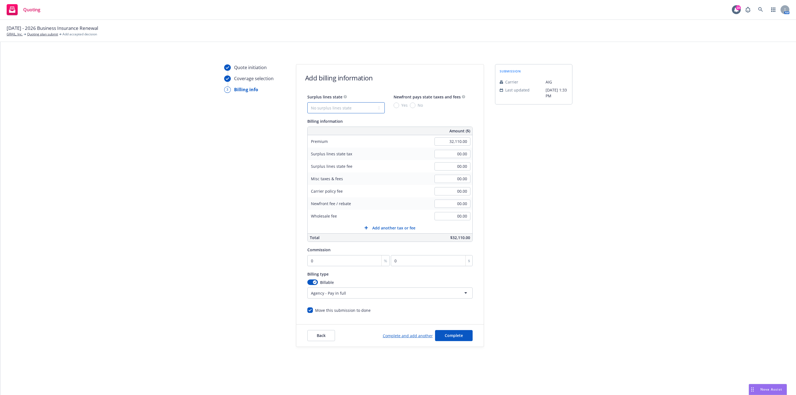
drag, startPoint x: 339, startPoint y: 107, endPoint x: 339, endPoint y: 113, distance: 5.5
click at [339, 107] on select "No surplus lines state [US_STATE] [US_STATE] [US_STATE] [US_STATE] [US_STATE] […" at bounding box center [345, 107] width 77 height 11
select select "CA"
click at [307, 102] on select "No surplus lines state [US_STATE] [US_STATE] [US_STATE] [US_STATE] [US_STATE] […" at bounding box center [345, 107] width 77 height 11
type input "963.30"
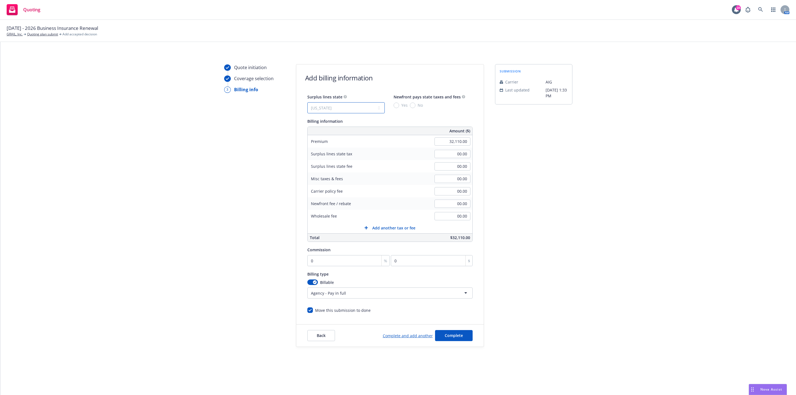
type input "57.80"
click at [401, 104] on span "Yes" at bounding box center [404, 105] width 6 height 6
click at [399, 104] on input "Yes" at bounding box center [397, 106] width 6 height 6
radio input "true"
click at [548, 184] on div "submission Carrier AIG Last updated 8/28, 1:33 PM" at bounding box center [533, 205] width 77 height 283
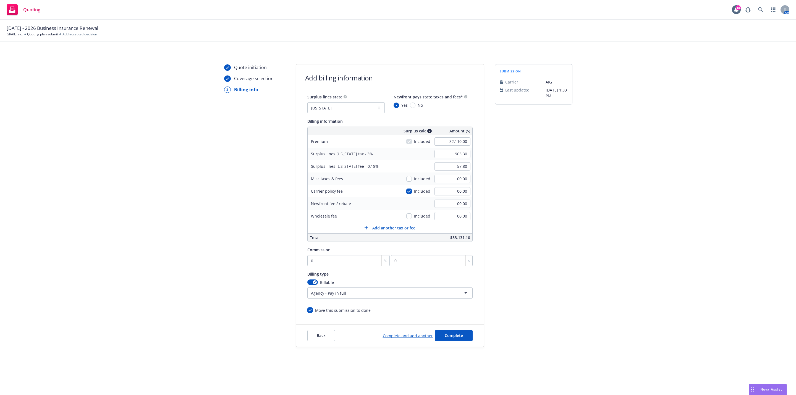
click at [333, 269] on div "Surplus lines state No surplus lines state Alaska Alabama Arkansas Arizona Cali…" at bounding box center [389, 203] width 165 height 220
click at [334, 261] on input "0" at bounding box center [348, 260] width 83 height 11
type input "2"
type input "642.2"
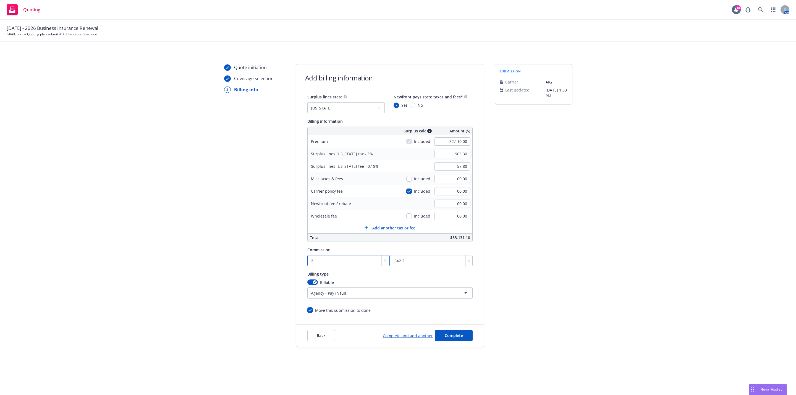
type input "20"
type input "6422"
type input "20"
click at [703, 154] on div "Quote initiation Coverage selection 3 Billing info Add billing information Surp…" at bounding box center [398, 205] width 782 height 283
click at [460, 340] on button "Complete" at bounding box center [454, 335] width 38 height 11
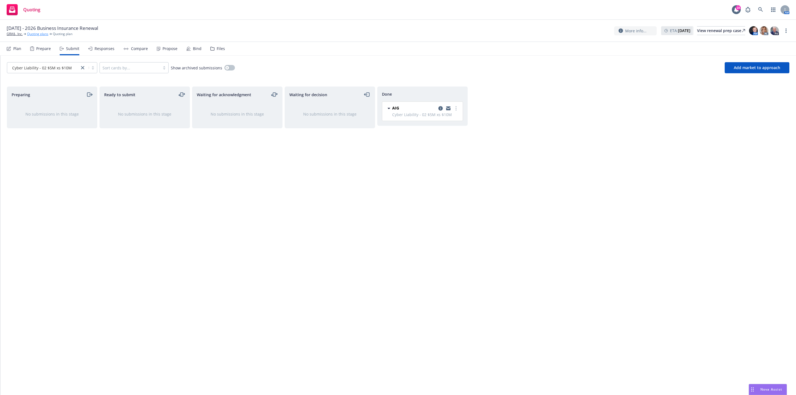
click at [34, 33] on link "Quoting plans" at bounding box center [37, 34] width 21 height 5
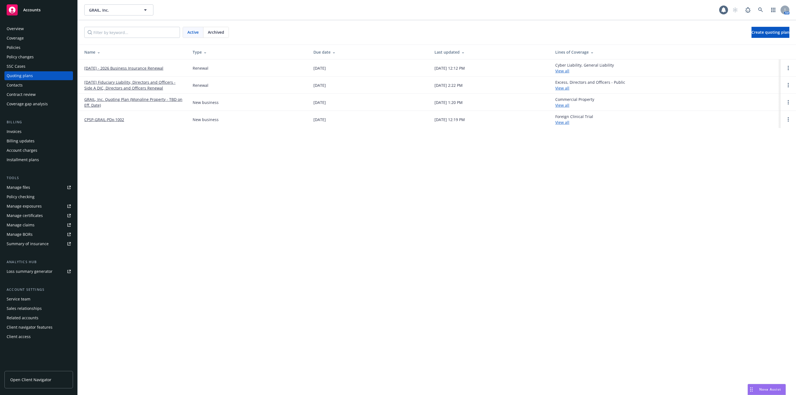
click at [158, 70] on link "[DATE] - 2026 Business Insurance Renewal" at bounding box center [123, 68] width 79 height 6
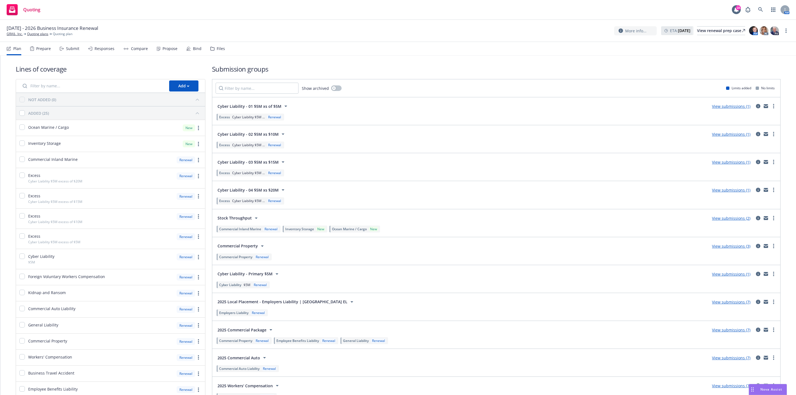
click at [397, 43] on nav "Plan Prepare Submit Responses Compare Propose Bind Files" at bounding box center [398, 48] width 783 height 13
click at [716, 163] on link "View submissions (1)" at bounding box center [731, 161] width 38 height 5
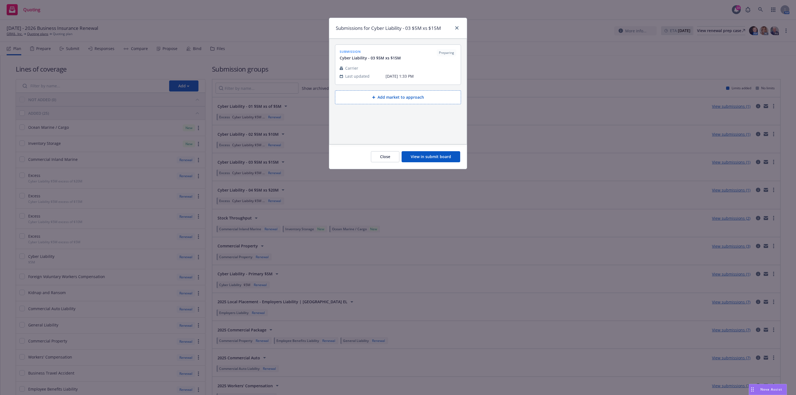
click at [453, 156] on button "View in submit board" at bounding box center [431, 156] width 59 height 11
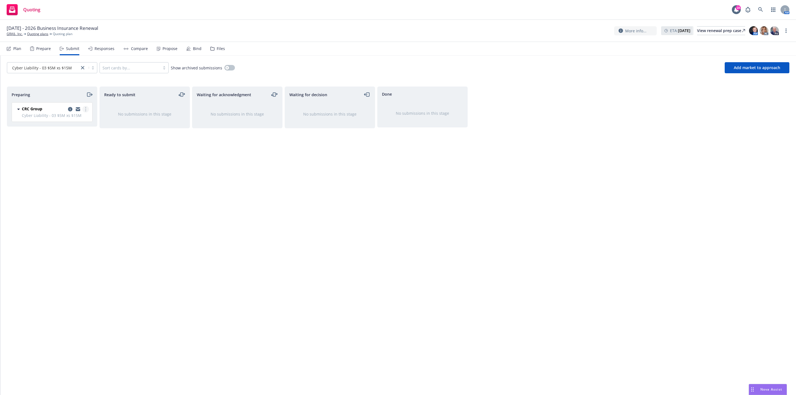
click at [85, 111] on link "more" at bounding box center [85, 109] width 7 height 7
click at [67, 156] on span "Add accepted decision" at bounding box center [60, 153] width 55 height 5
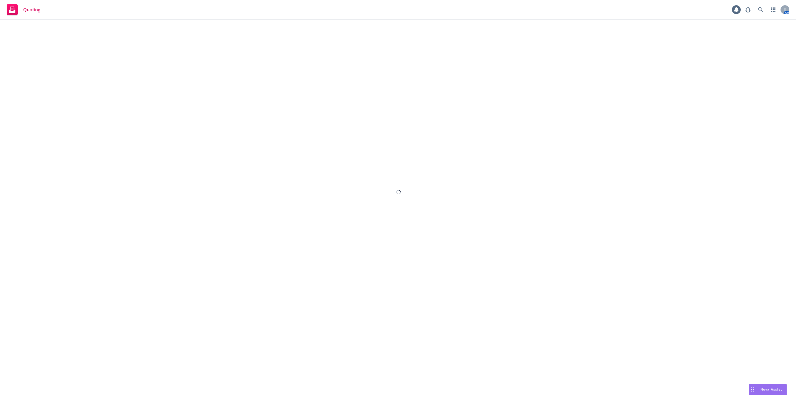
select select "12"
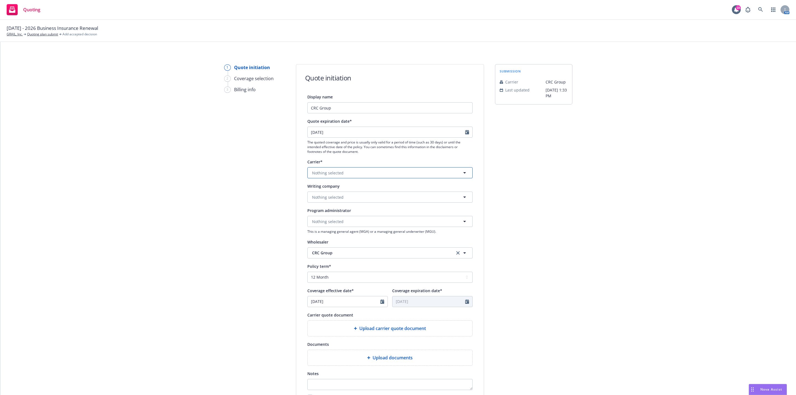
click at [350, 167] on button "Nothing selected" at bounding box center [389, 172] width 165 height 11
type input "at-b"
click at [335, 205] on span "At-Bay, Inc." at bounding box center [334, 202] width 42 height 6
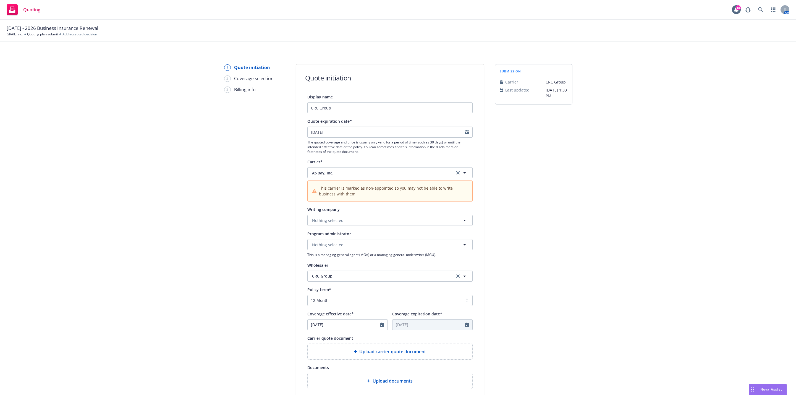
click at [552, 273] on div "submission Carrier CRC Group Last updated 8/28, 1:33 PM" at bounding box center [533, 261] width 77 height 394
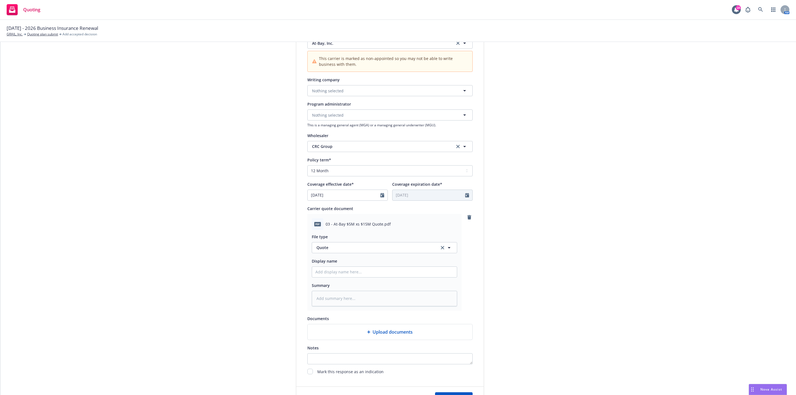
scroll to position [179, 0]
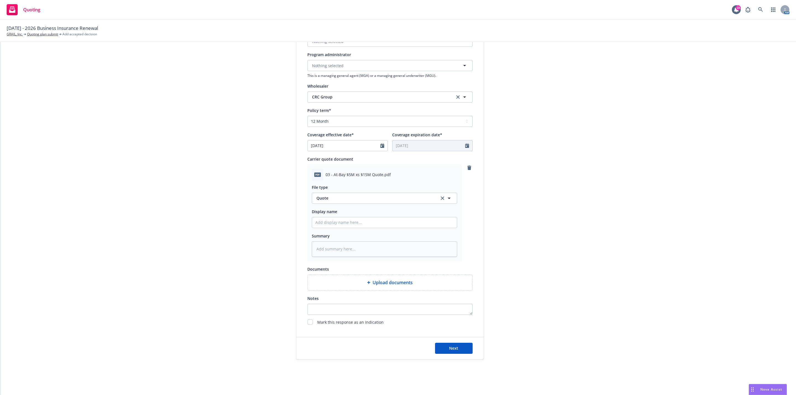
click at [455, 354] on div "Next" at bounding box center [389, 348] width 187 height 22
click at [454, 348] on span "Next" at bounding box center [453, 347] width 9 height 5
type textarea "x"
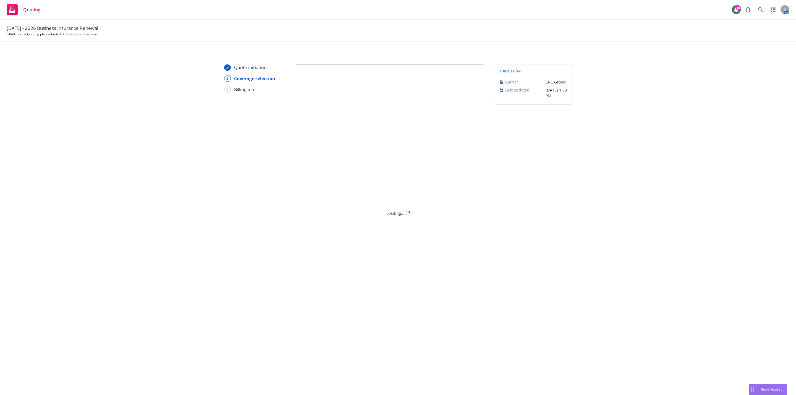
scroll to position [0, 0]
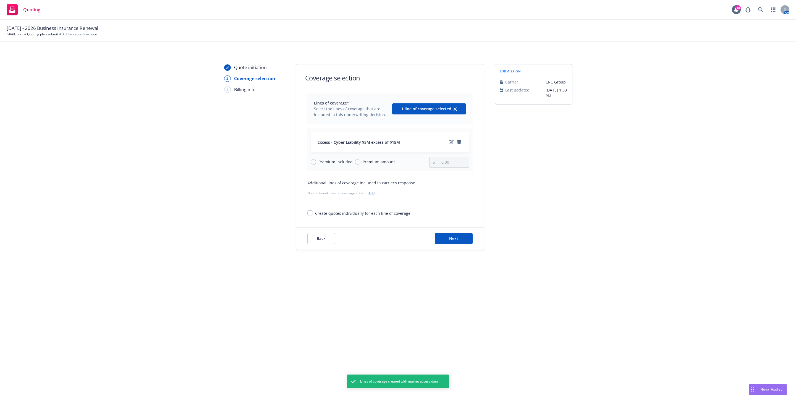
click at [371, 197] on div "No additional lines of coverage added. Add" at bounding box center [389, 193] width 165 height 7
click at [370, 196] on div "No additional lines of coverage added. Add" at bounding box center [389, 193] width 165 height 6
click at [371, 195] on link "Add" at bounding box center [371, 193] width 6 height 5
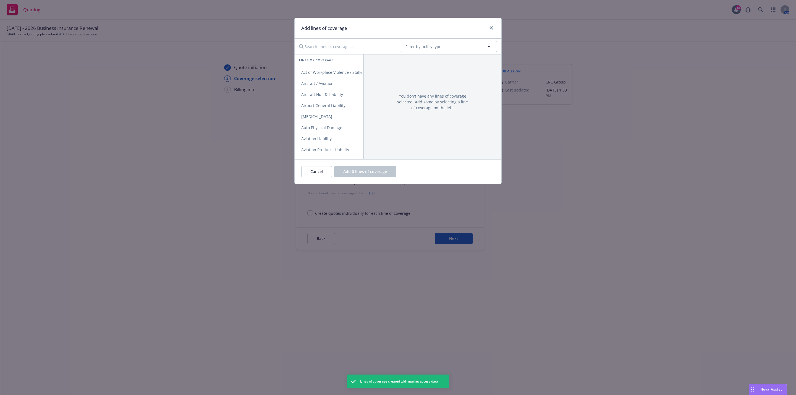
click at [335, 45] on input "Search lines of coverage..." at bounding box center [346, 46] width 101 height 11
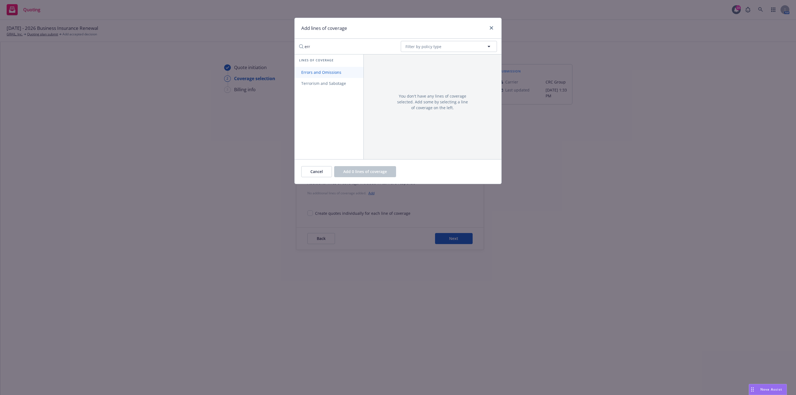
type input "err"
click at [329, 72] on span "Errors and Omissions" at bounding box center [321, 72] width 53 height 5
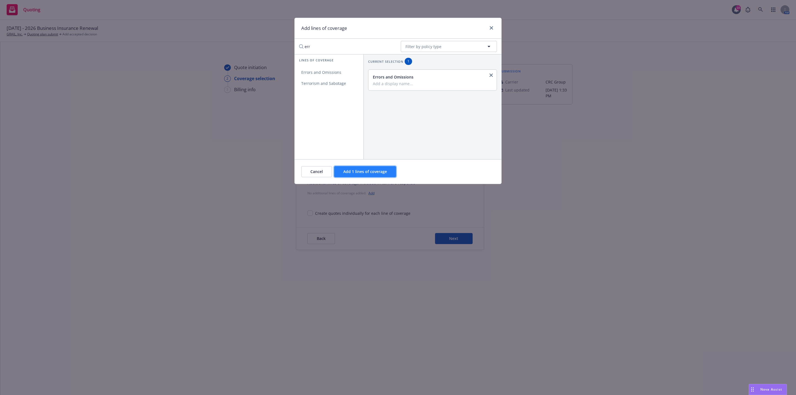
click at [368, 174] on span "Add 1 lines of coverage" at bounding box center [365, 171] width 44 height 5
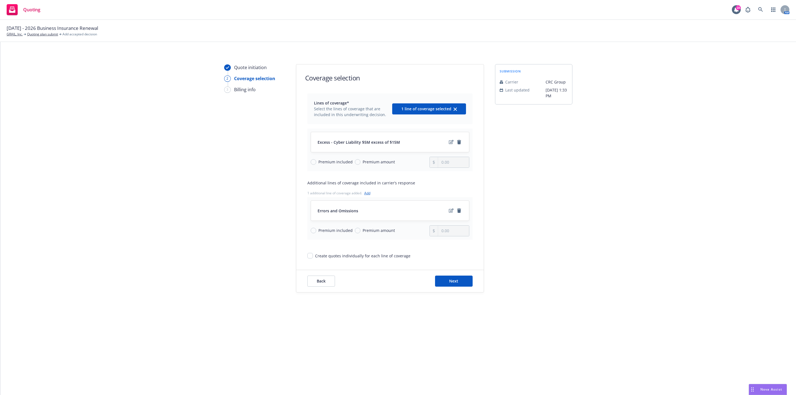
click at [364, 160] on span "Premium amount" at bounding box center [379, 162] width 32 height 6
click at [360, 160] on input "Premium amount" at bounding box center [358, 162] width 6 height 6
radio input "true"
type input "0.00"
click at [330, 234] on div "Premium included Premium amount" at bounding box center [370, 230] width 119 height 11
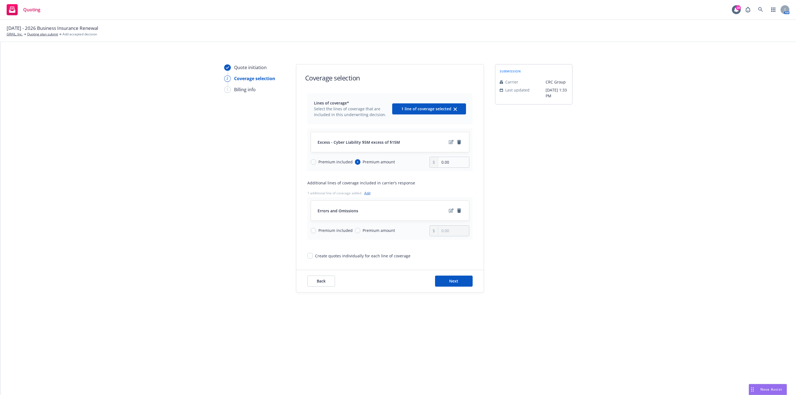
click at [329, 230] on span "Premium included" at bounding box center [335, 230] width 34 height 6
click at [316, 230] on input "Premium included" at bounding box center [314, 231] width 6 height 6
radio input "true"
click at [451, 164] on input "0.00" at bounding box center [453, 162] width 31 height 11
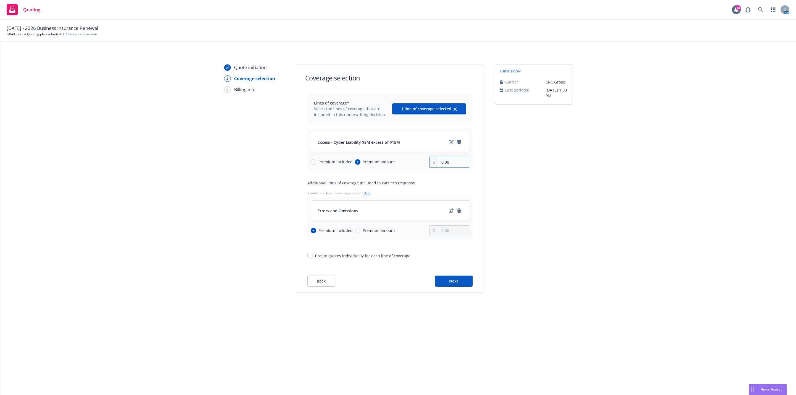
paste input "24,083"
type input "24,083.00"
click at [560, 174] on div "submission Carrier CRC Group Last updated 8/28, 1:33 PM" at bounding box center [533, 178] width 77 height 228
click at [444, 281] on button "Next" at bounding box center [454, 281] width 38 height 11
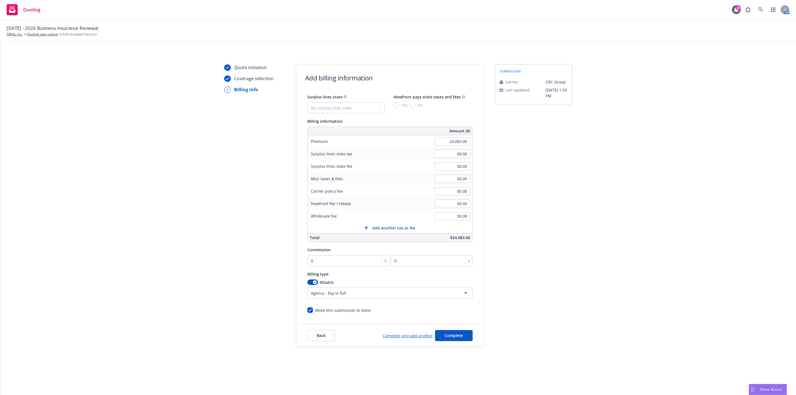
click at [357, 114] on div "Surplus lines state No surplus lines state Alaska Alabama Arkansas Arizona Cali…" at bounding box center [389, 167] width 165 height 148
click at [355, 111] on select "No surplus lines state [US_STATE] [US_STATE] [US_STATE] [US_STATE] [US_STATE] […" at bounding box center [345, 107] width 77 height 11
select select "CA"
click at [307, 102] on select "No surplus lines state [US_STATE] [US_STATE] [US_STATE] [US_STATE] [US_STATE] […" at bounding box center [345, 107] width 77 height 11
type input "722.49"
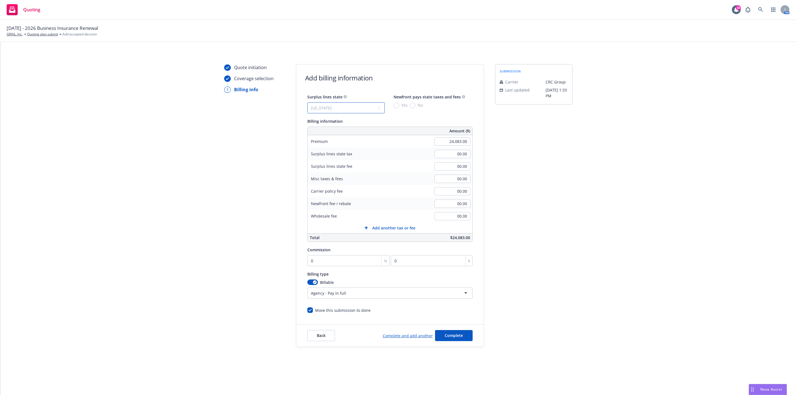
type input "43.35"
click at [396, 107] on input "Yes" at bounding box center [397, 106] width 6 height 6
radio input "true"
click at [321, 265] on input "0" at bounding box center [348, 260] width 83 height 11
click at [321, 264] on input "0" at bounding box center [348, 260] width 83 height 11
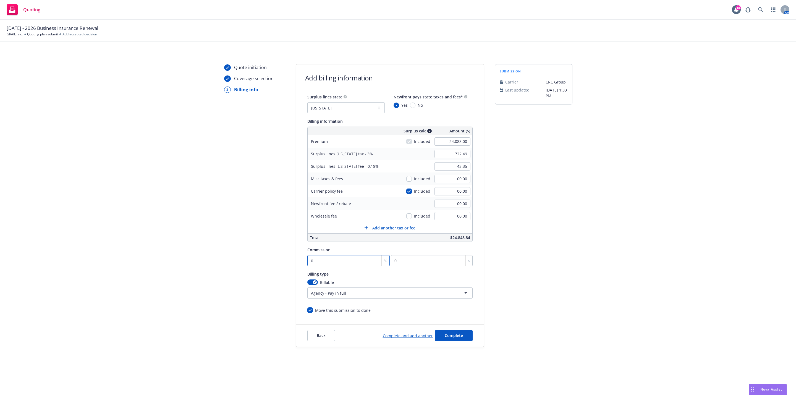
type input "01"
type input "240.83"
type input "012"
type input "2889.96"
type input "012"
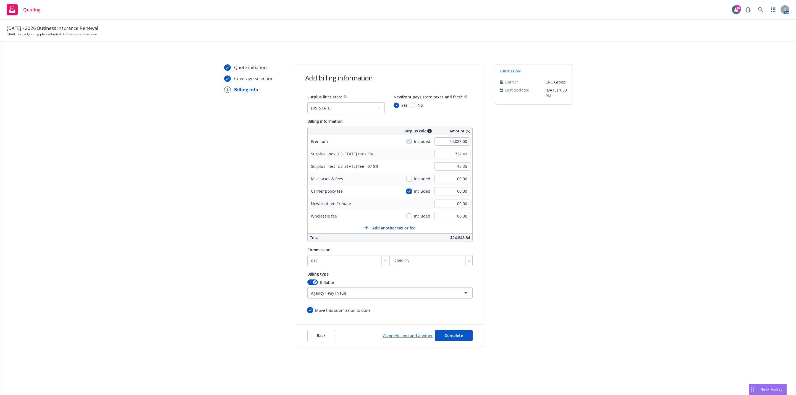
click at [548, 276] on div "submission Carrier CRC Group Last updated 8/28, 1:33 PM" at bounding box center [533, 205] width 77 height 283
click at [455, 332] on button "Complete" at bounding box center [454, 335] width 38 height 11
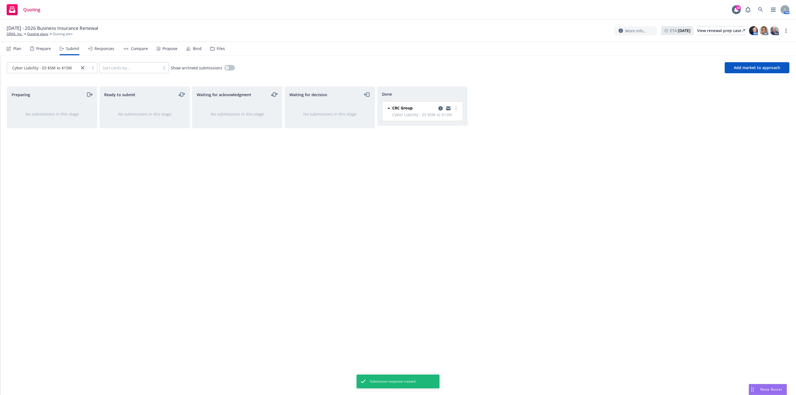
select select "12"
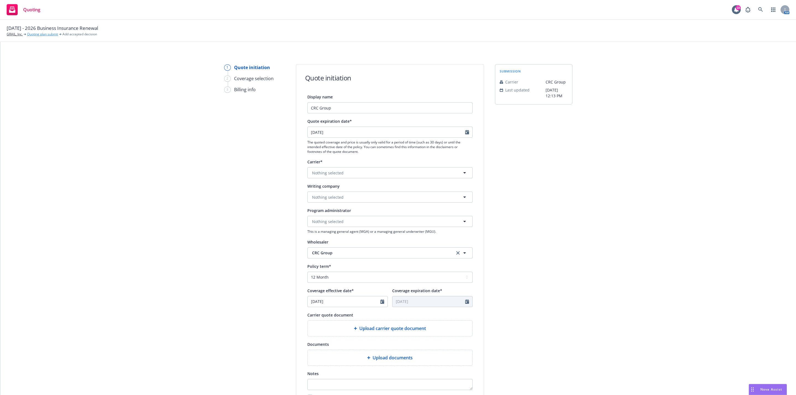
click at [49, 35] on link "Quoting plan submit" at bounding box center [42, 34] width 31 height 5
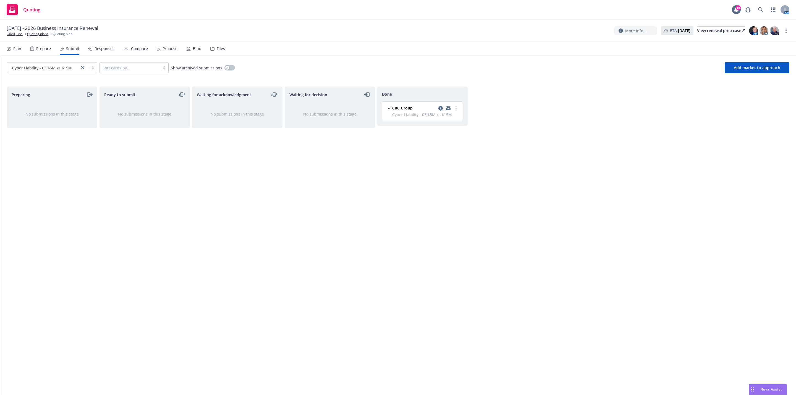
click at [43, 30] on span "[DATE] - 2026 Business Insurance Renewal" at bounding box center [52, 28] width 91 height 7
click at [38, 37] on div "09/01/2025 - 2026 Business Insurance Renewal GRAIL, Inc. Quoting plans Quoting …" at bounding box center [398, 31] width 796 height 22
click at [38, 36] on link "Quoting plans" at bounding box center [37, 34] width 21 height 5
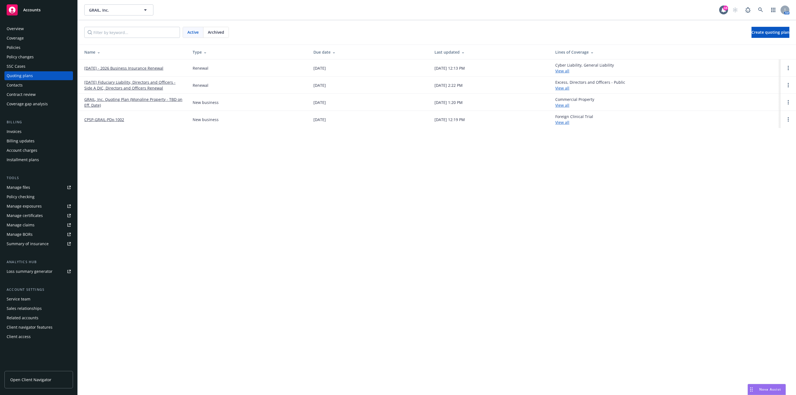
click at [139, 69] on link "[DATE] - 2026 Business Insurance Renewal" at bounding box center [123, 68] width 79 height 6
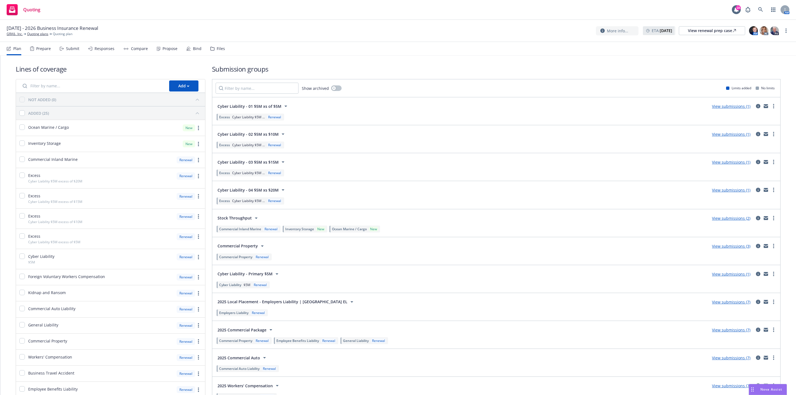
click at [454, 61] on div "Lines of coverage Add NOT ADDED (0) ADDED (25) Ocean Marine / Cargo New Invento…" at bounding box center [398, 304] width 765 height 496
click at [725, 191] on link "View submissions (1)" at bounding box center [731, 189] width 38 height 5
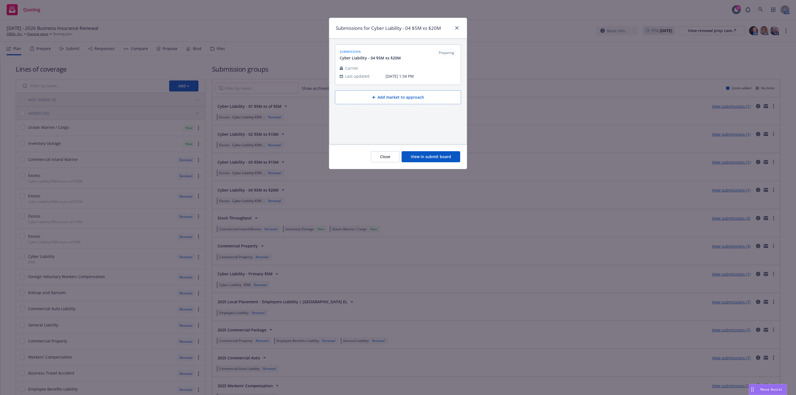
click at [444, 158] on button "View in submit board" at bounding box center [431, 156] width 59 height 11
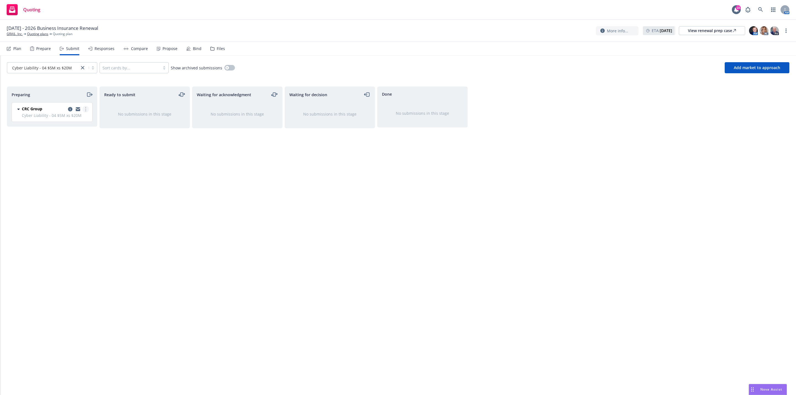
click at [85, 112] on link "more" at bounding box center [85, 109] width 7 height 7
drag, startPoint x: 62, startPoint y: 154, endPoint x: 60, endPoint y: 154, distance: 2.9
click at [63, 154] on span "Add accepted decision" at bounding box center [60, 153] width 55 height 5
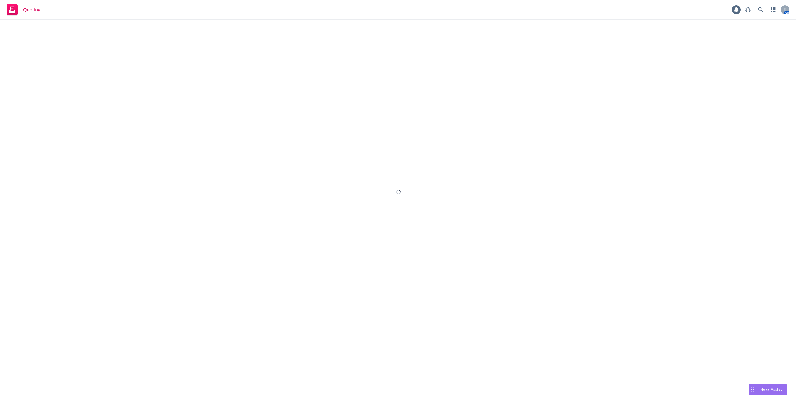
select select "12"
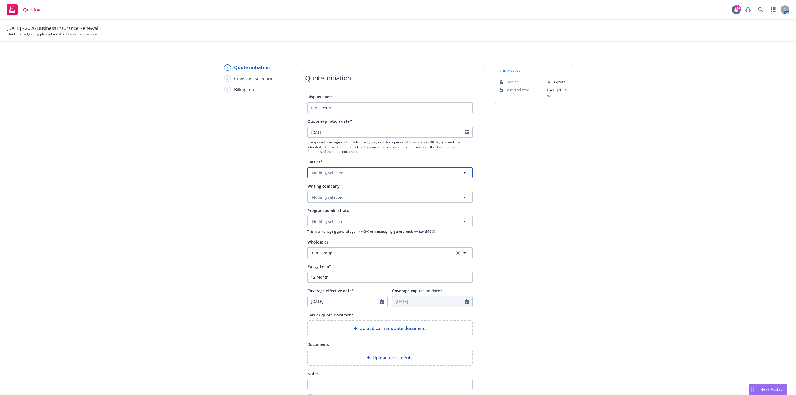
click at [366, 171] on button "Nothing selected" at bounding box center [389, 172] width 165 height 11
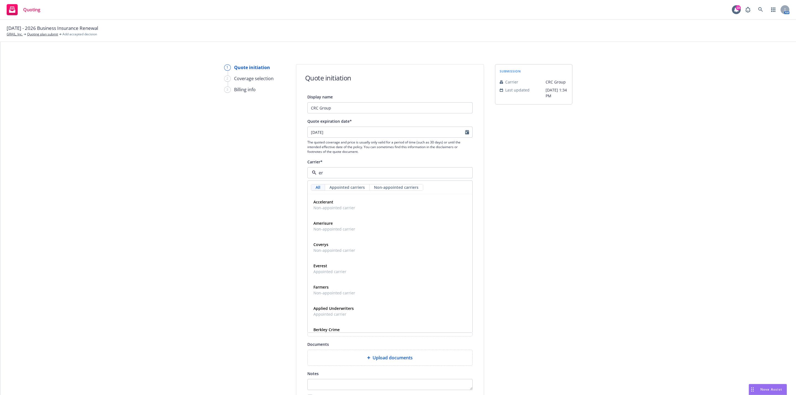
type input "e"
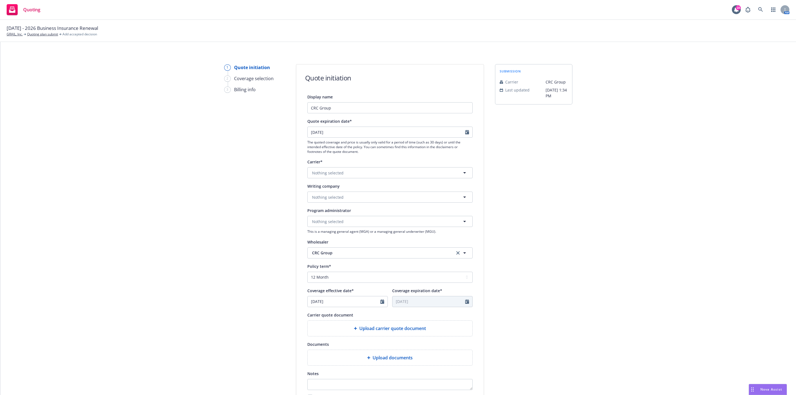
click at [366, 188] on div "Writing company" at bounding box center [389, 186] width 165 height 7
click at [364, 191] on div "Writing company Nothing selected" at bounding box center [389, 193] width 165 height 20
click at [362, 195] on button "Nothing selected" at bounding box center [389, 197] width 165 height 11
type input "scotts"
click at [360, 200] on button "Nothing selected" at bounding box center [389, 197] width 165 height 11
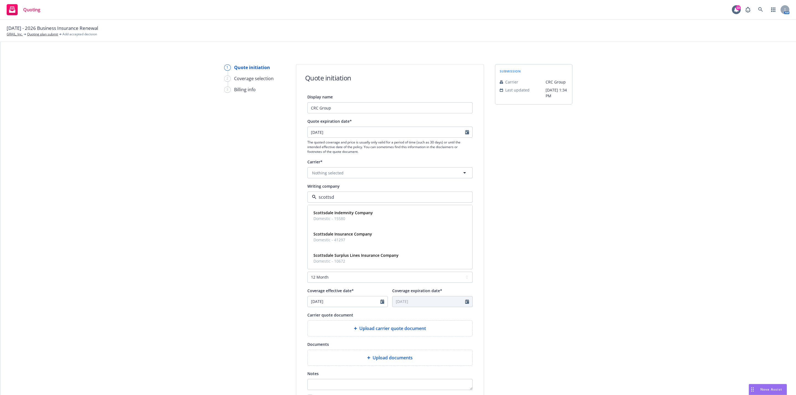
type input "scottsda"
click at [356, 234] on strong "Scottsdale Insurance Company" at bounding box center [342, 233] width 59 height 5
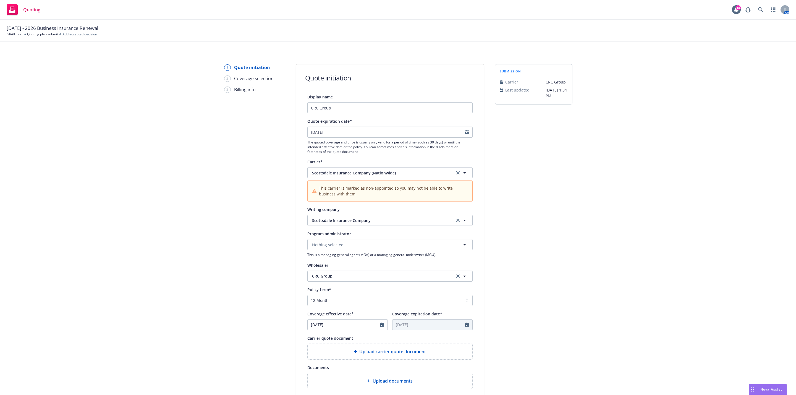
click at [575, 216] on div "1 Quote initiation 2 Coverage selection 3 Billing info Quote initiation Display…" at bounding box center [398, 261] width 782 height 394
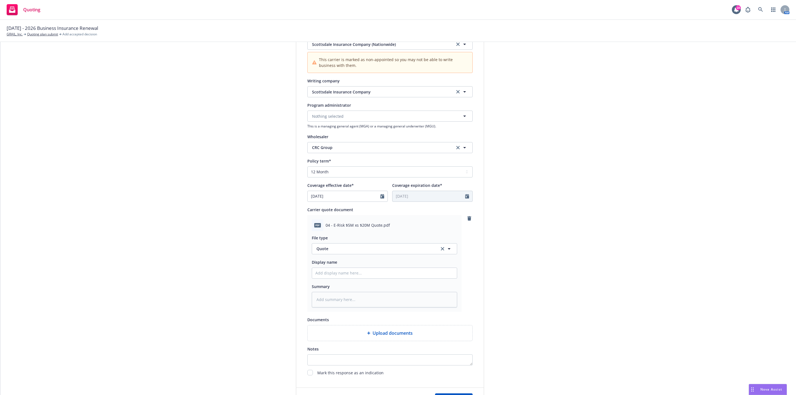
scroll to position [179, 0]
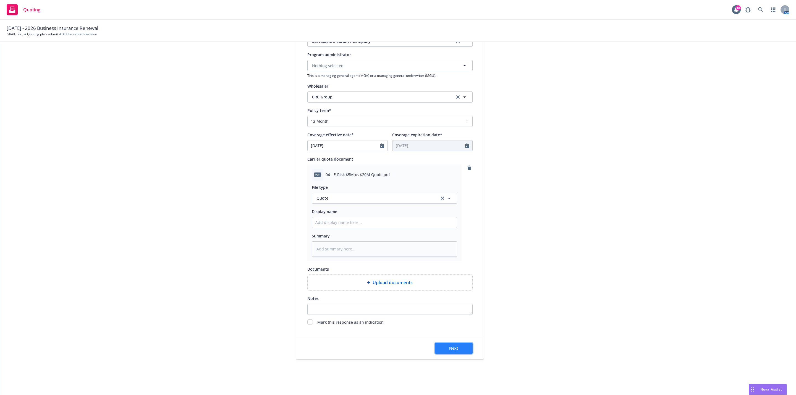
click at [453, 347] on span "Next" at bounding box center [453, 347] width 9 height 5
type textarea "x"
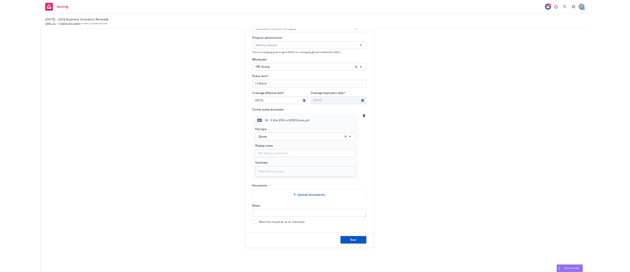
scroll to position [0, 0]
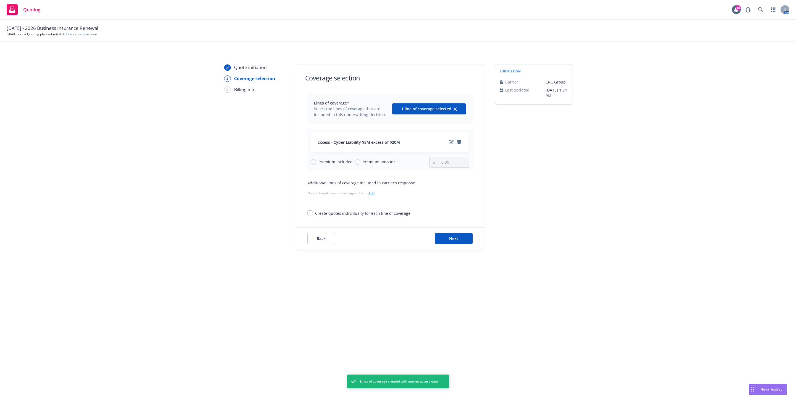
click at [380, 166] on div "Premium included Premium amount" at bounding box center [370, 162] width 119 height 11
click at [371, 161] on span "Premium amount" at bounding box center [379, 162] width 32 height 6
click at [360, 161] on input "Premium amount" at bounding box center [358, 162] width 6 height 6
radio input "true"
type input "0.00"
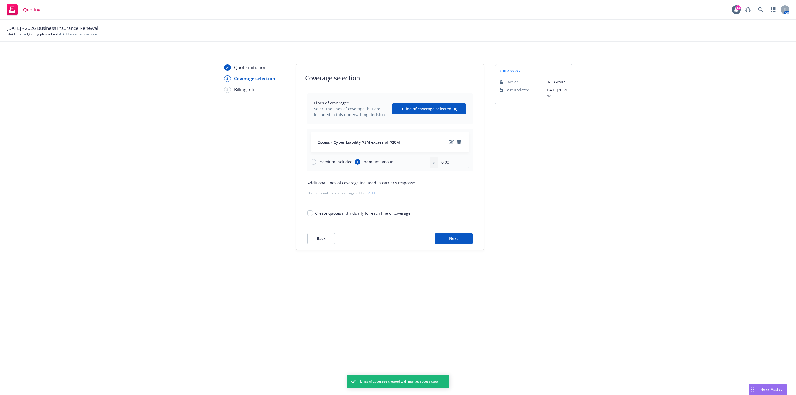
click at [369, 196] on div "No additional lines of coverage added. Add" at bounding box center [389, 193] width 165 height 6
click at [374, 193] on link "Add" at bounding box center [371, 193] width 6 height 5
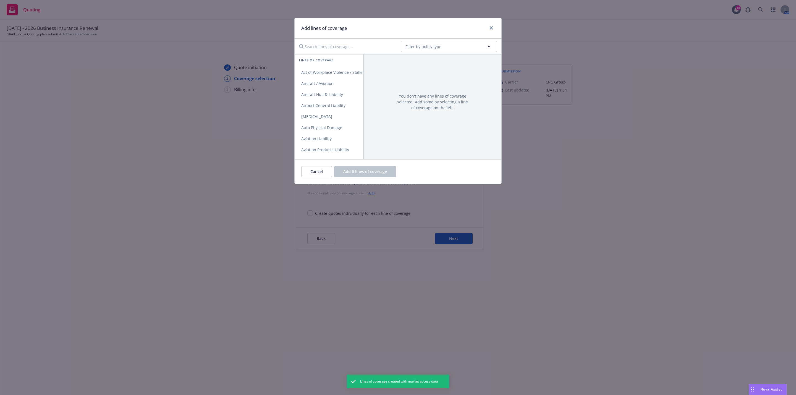
click at [334, 46] on input "Search lines of coverage..." at bounding box center [346, 46] width 101 height 11
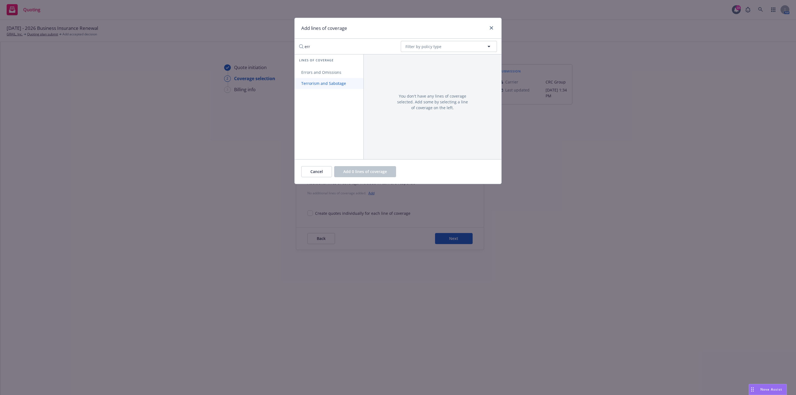
type input "err"
click at [337, 69] on link "Errors and Omissions" at bounding box center [329, 72] width 69 height 11
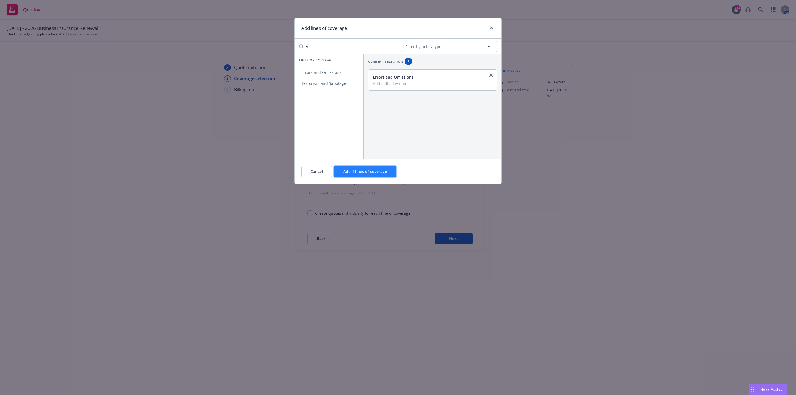
click at [360, 168] on button "Add 1 lines of coverage" at bounding box center [365, 171] width 62 height 11
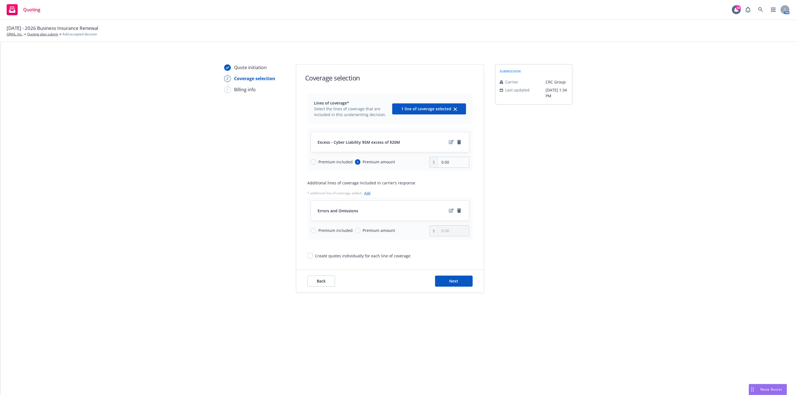
click at [329, 228] on span "Premium included" at bounding box center [335, 230] width 34 height 6
click at [316, 228] on input "Premium included" at bounding box center [314, 231] width 6 height 6
radio input "true"
click at [453, 161] on input "0.00" at bounding box center [453, 162] width 31 height 11
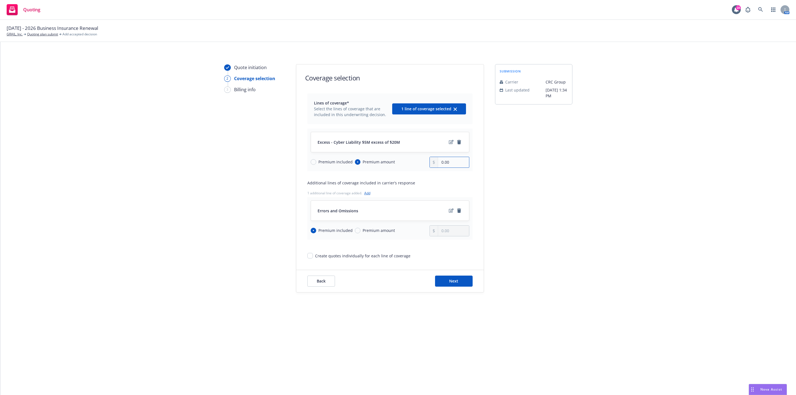
paste input "16,858"
type input "16,858.00"
click at [576, 186] on div "Quote initiation 2 Coverage selection 3 Billing info Coverage selection Lines o…" at bounding box center [398, 178] width 782 height 228
click at [454, 286] on button "Next" at bounding box center [454, 281] width 38 height 11
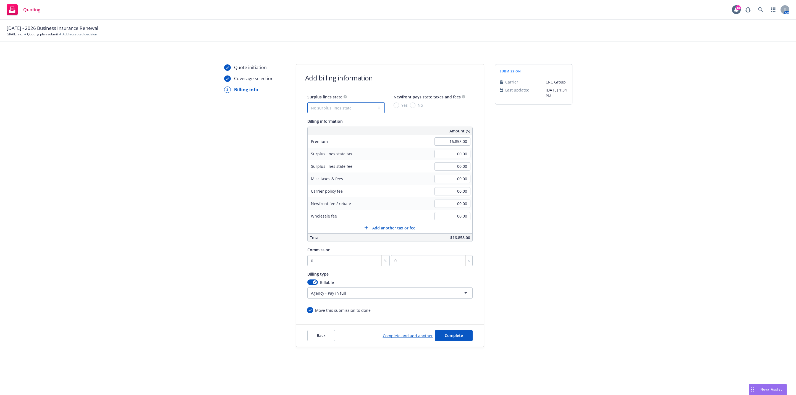
click at [348, 104] on select "No surplus lines state [US_STATE] [US_STATE] [US_STATE] [US_STATE] [US_STATE] […" at bounding box center [345, 107] width 77 height 11
select select "CA"
click at [307, 102] on select "No surplus lines state [US_STATE] [US_STATE] [US_STATE] [US_STATE] [US_STATE] […" at bounding box center [345, 107] width 77 height 11
type input "505.74"
type input "30.34"
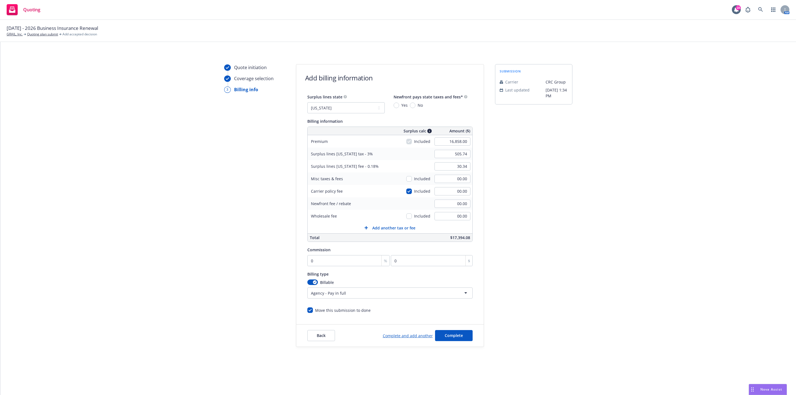
click at [399, 104] on span "Yes" at bounding box center [403, 105] width 9 height 6
click at [399, 104] on input "Yes" at bounding box center [397, 106] width 6 height 6
radio input "true"
click at [512, 156] on div "submission Carrier CRC Group Last updated [DATE] 1:34 PM" at bounding box center [533, 205] width 77 height 283
click at [343, 264] on input "0" at bounding box center [348, 260] width 83 height 11
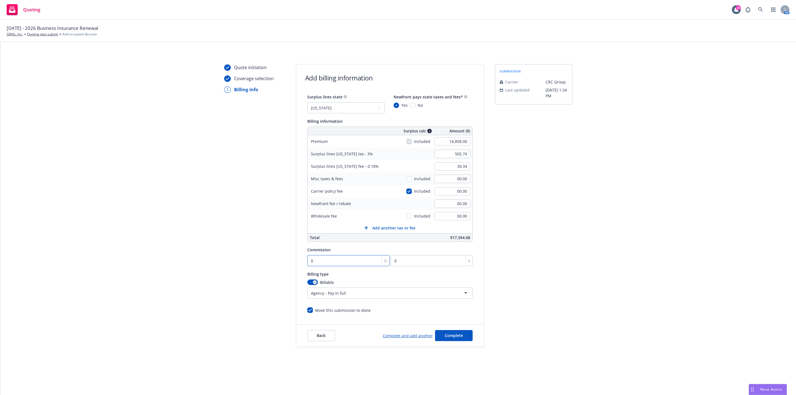
type input "1"
type input "168.58"
type input "12"
type input "2022.96"
type input "12"
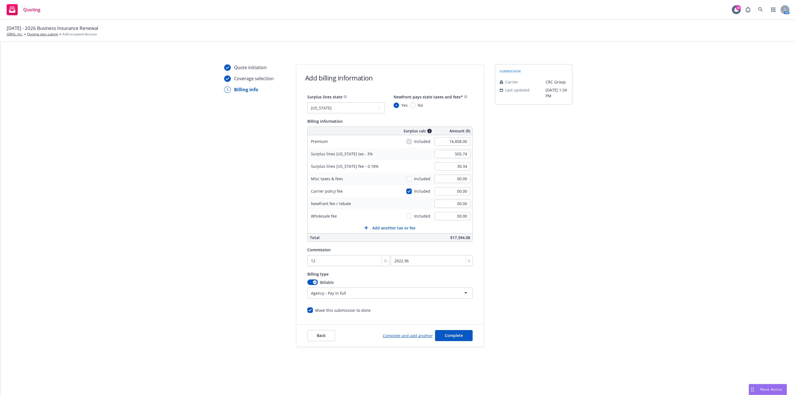
drag, startPoint x: 508, startPoint y: 264, endPoint x: 508, endPoint y: 267, distance: 3.4
click at [508, 264] on div "submission Carrier CRC Group Last updated [DATE] 1:34 PM" at bounding box center [533, 205] width 77 height 283
click at [458, 340] on button "Complete" at bounding box center [454, 335] width 38 height 11
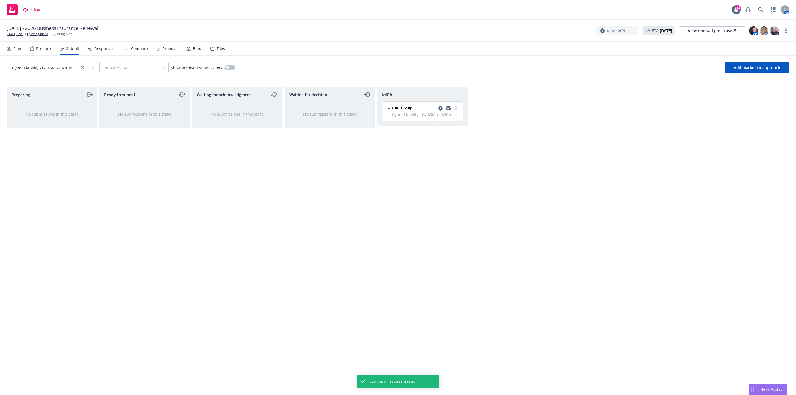
drag, startPoint x: 454, startPoint y: 339, endPoint x: 258, endPoint y: 329, distance: 195.9
click at [348, 296] on div "Waiting for decision No submissions in this stage" at bounding box center [330, 234] width 90 height 297
